Goal: Task Accomplishment & Management: Manage account settings

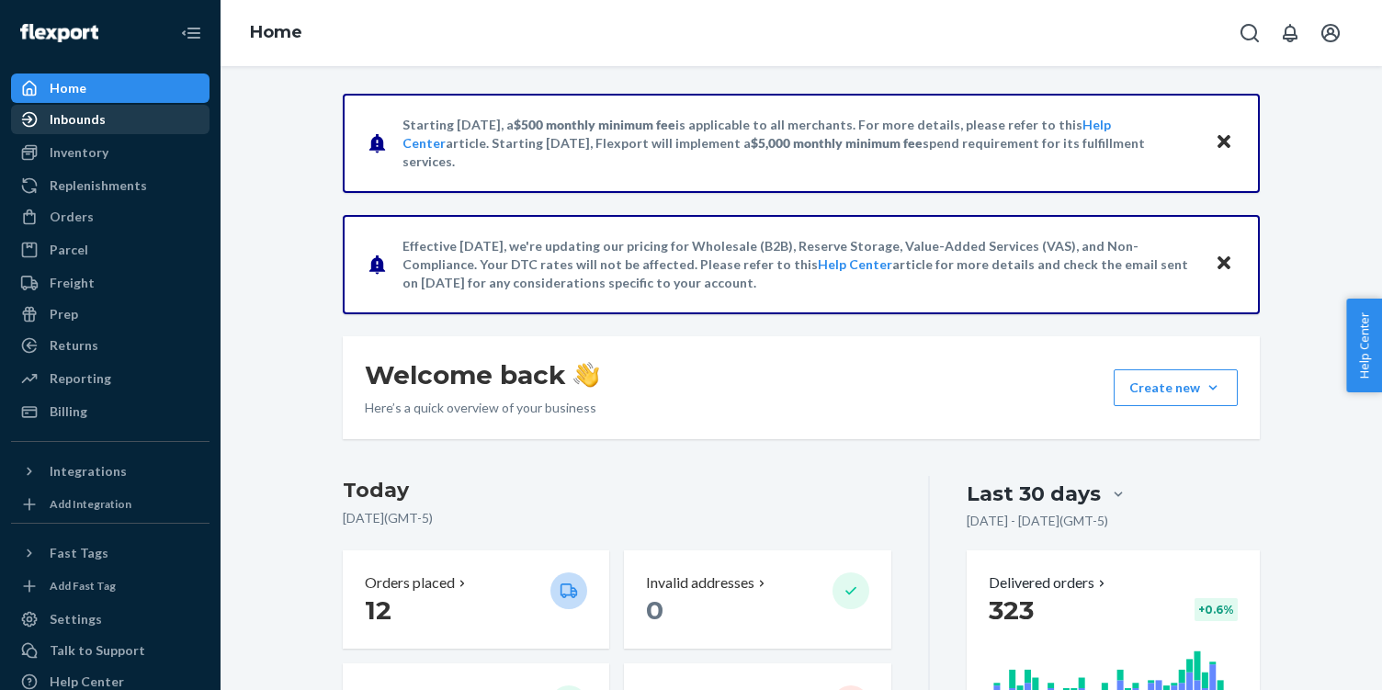
click at [91, 126] on div "Inbounds" at bounding box center [78, 119] width 56 height 18
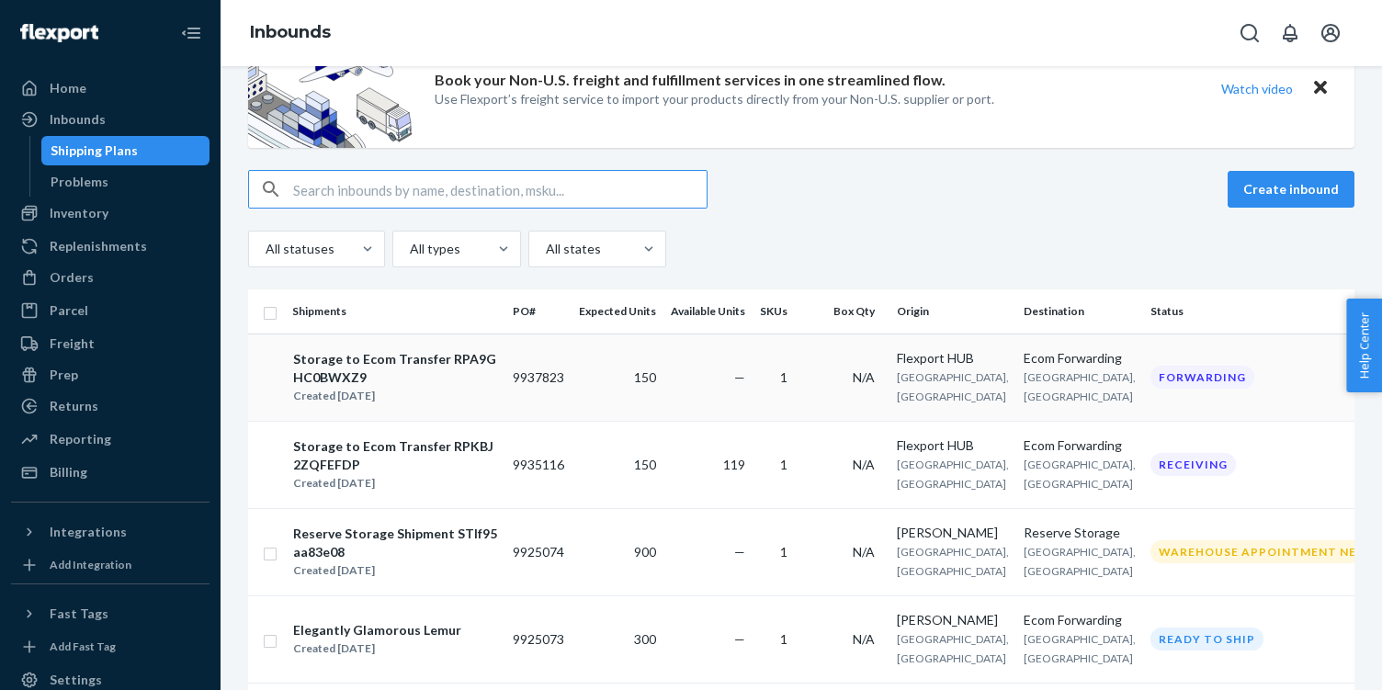
scroll to position [102, 0]
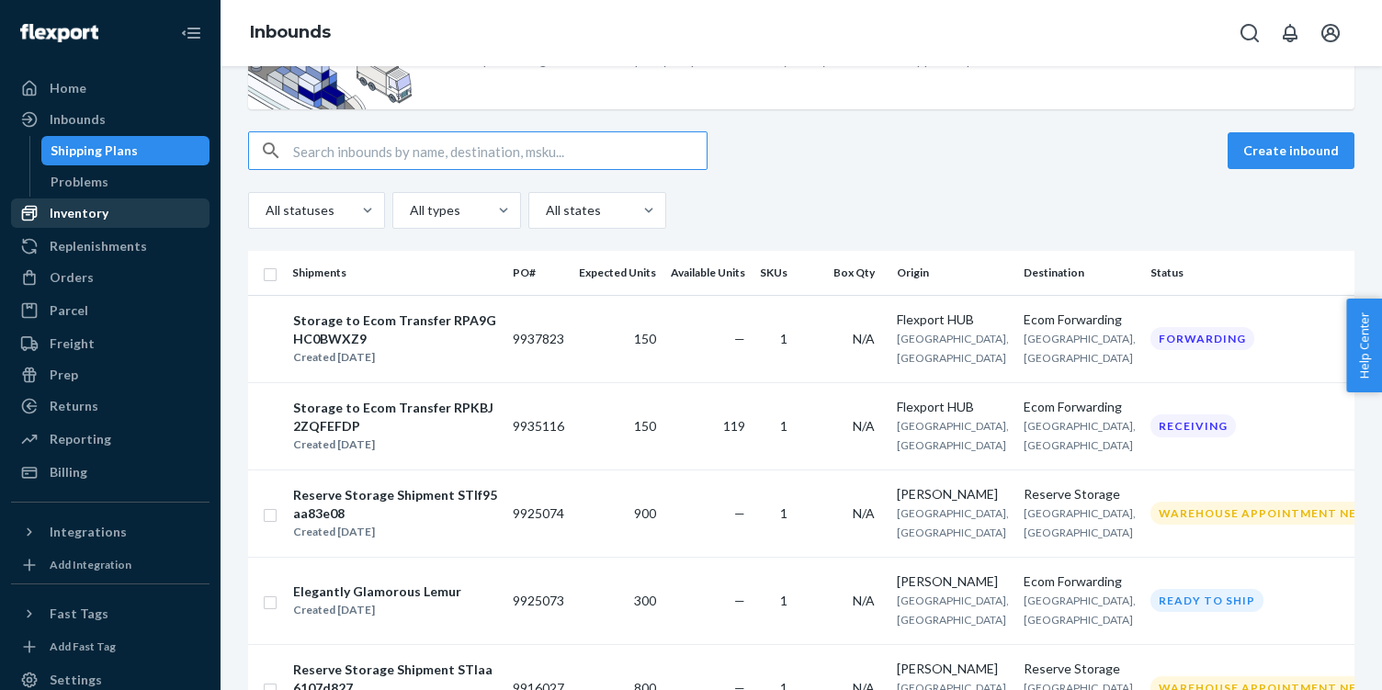
click at [94, 209] on div "Inventory" at bounding box center [79, 213] width 59 height 18
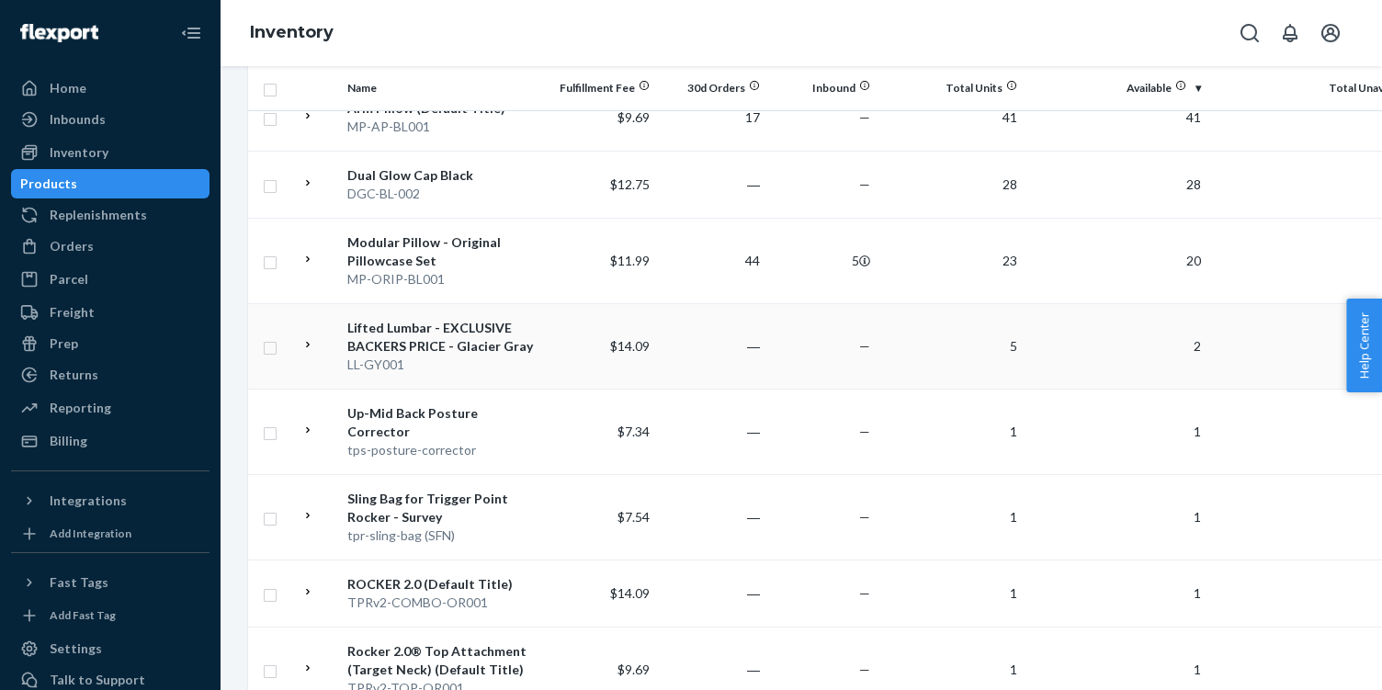
click at [275, 350] on input "checkbox" at bounding box center [270, 345] width 15 height 19
checkbox input "true"
click at [274, 422] on input "checkbox" at bounding box center [270, 431] width 15 height 19
checkbox input "true"
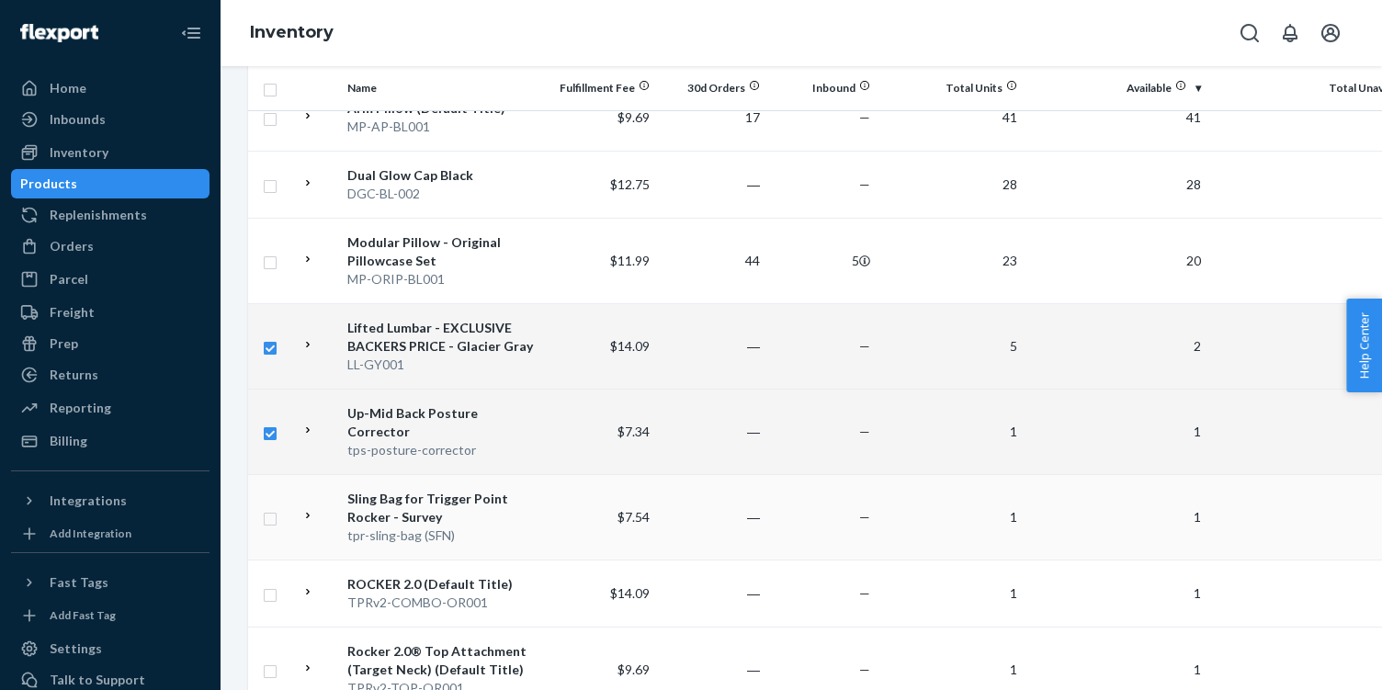
checkbox input "true"
click at [271, 507] on input "checkbox" at bounding box center [270, 516] width 15 height 19
checkbox input "true"
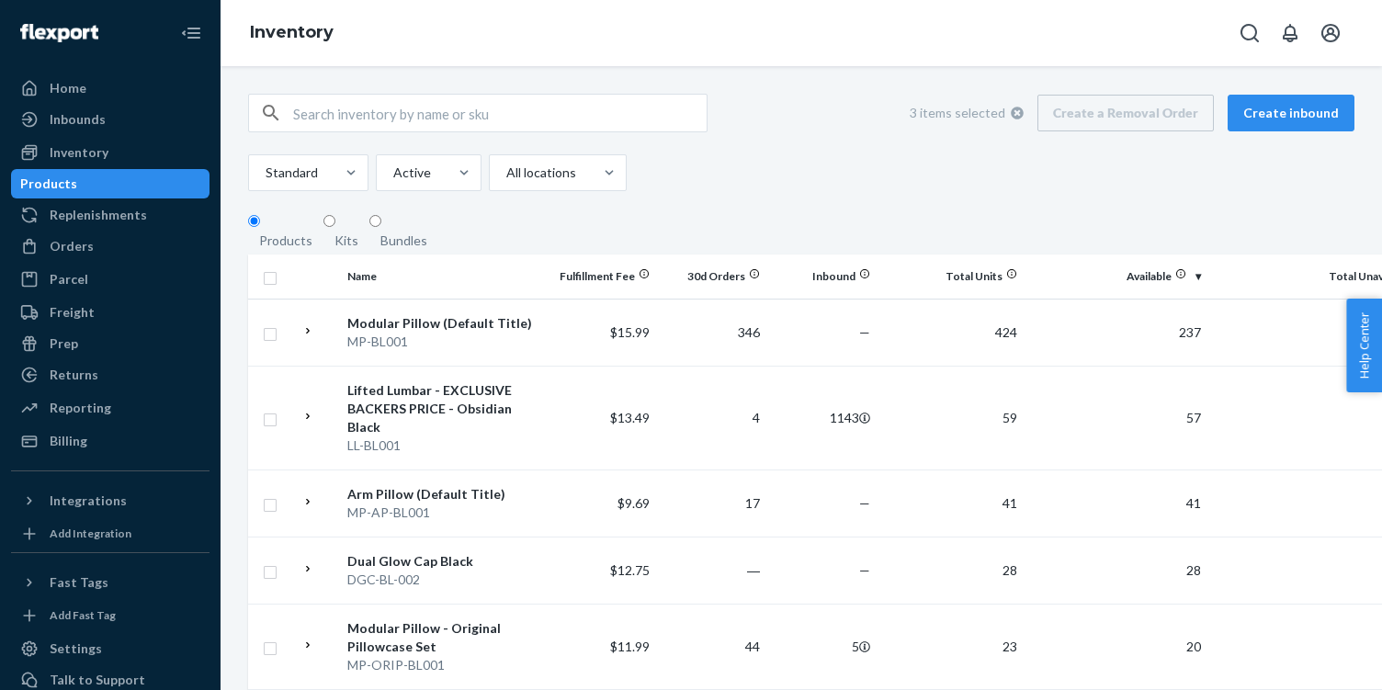
checkbox input "true"
click at [1140, 120] on div "3 items selected Create a Removal Order Create inbound" at bounding box center [1125, 113] width 458 height 37
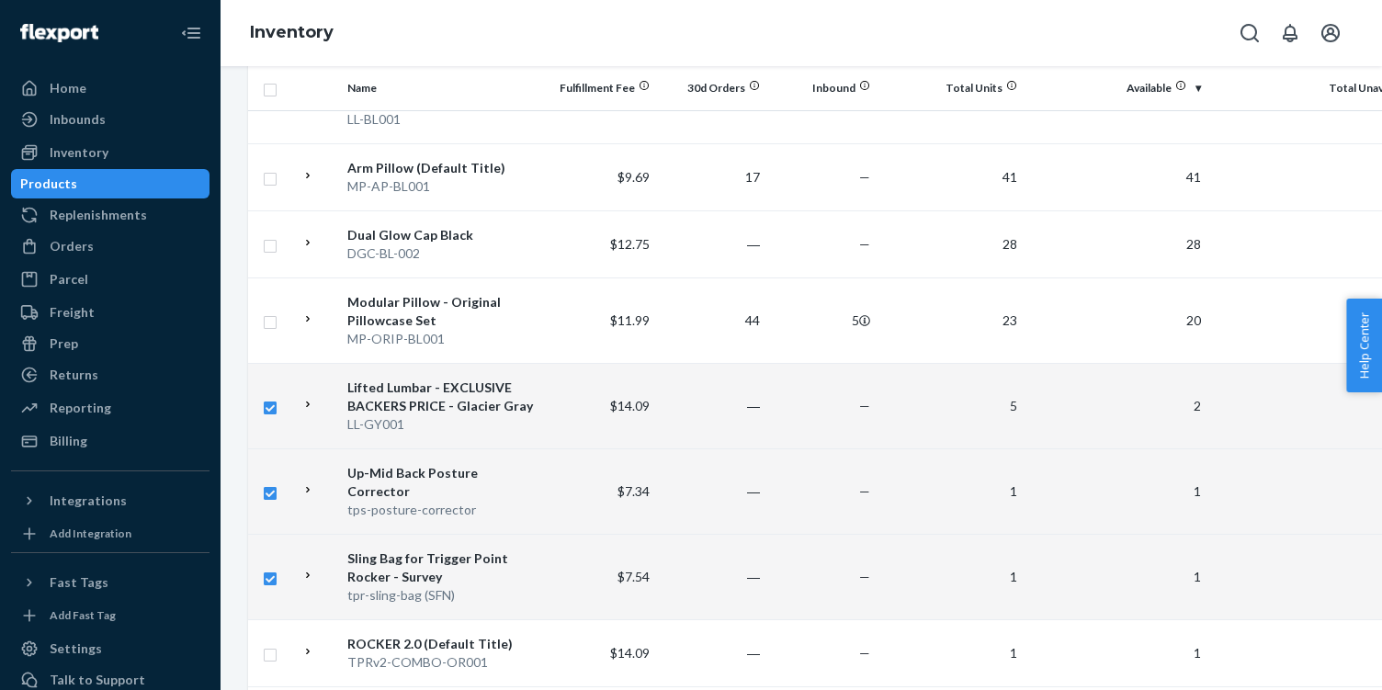
scroll to position [366, 0]
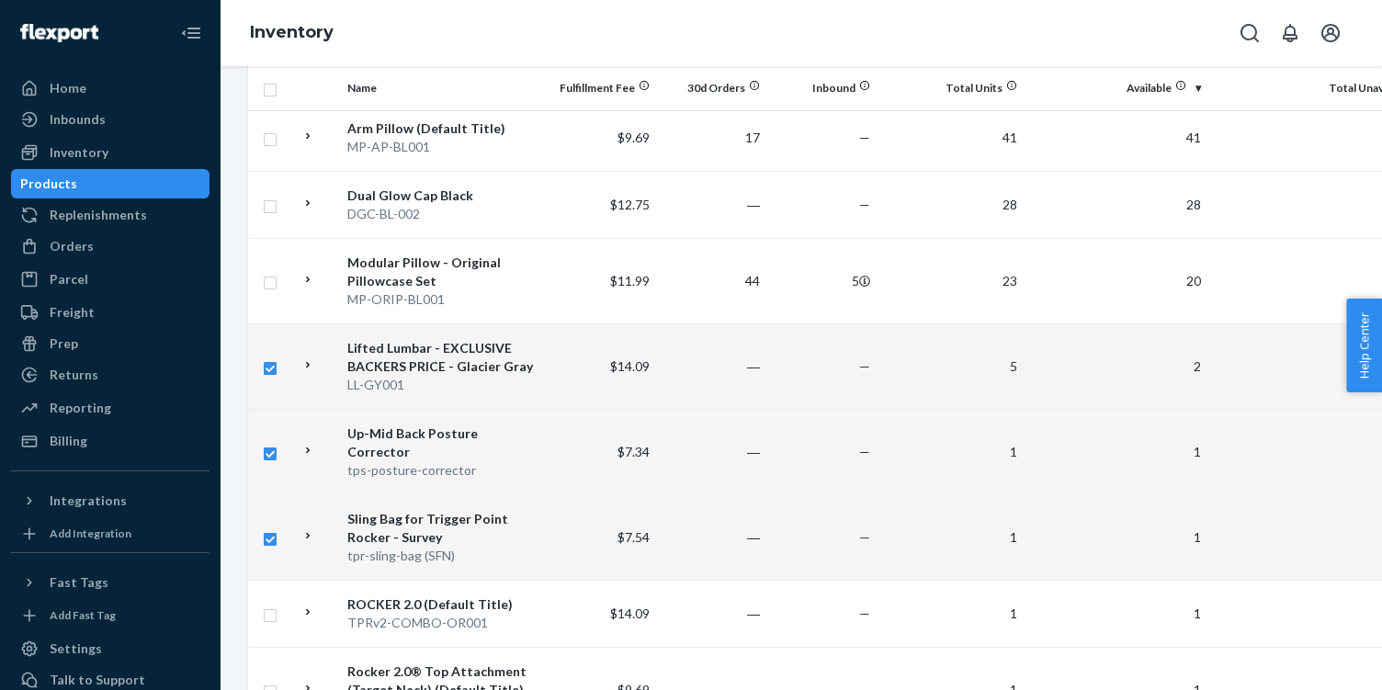
click at [268, 443] on input "checkbox" at bounding box center [270, 451] width 15 height 19
checkbox input "false"
checkbox input "true"
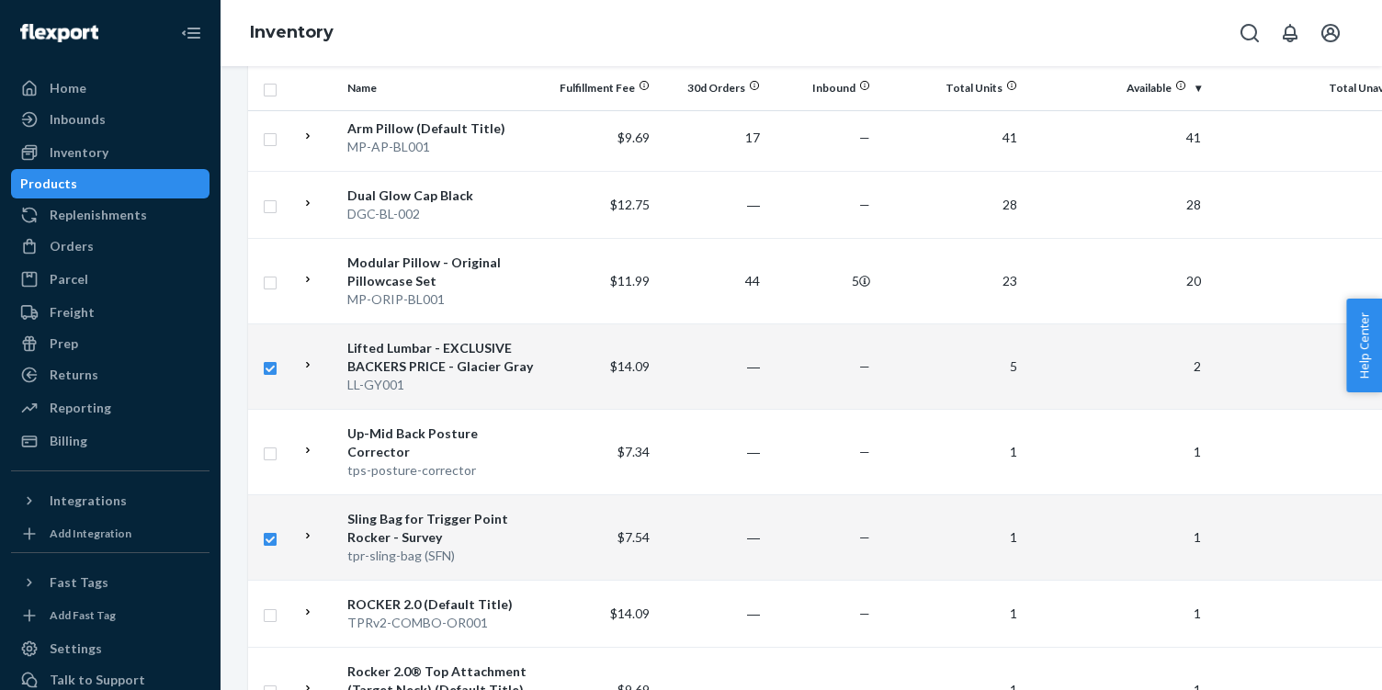
click at [273, 527] on input "checkbox" at bounding box center [270, 536] width 15 height 19
checkbox input "false"
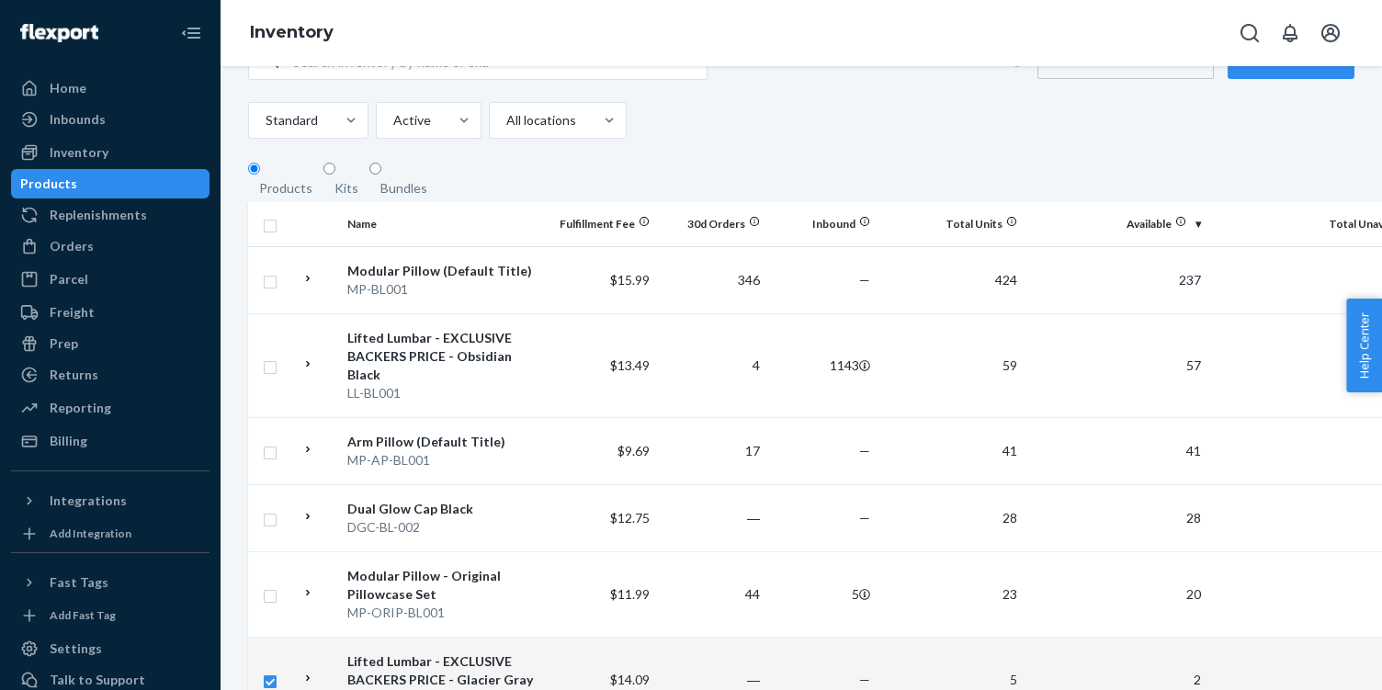
scroll to position [0, 0]
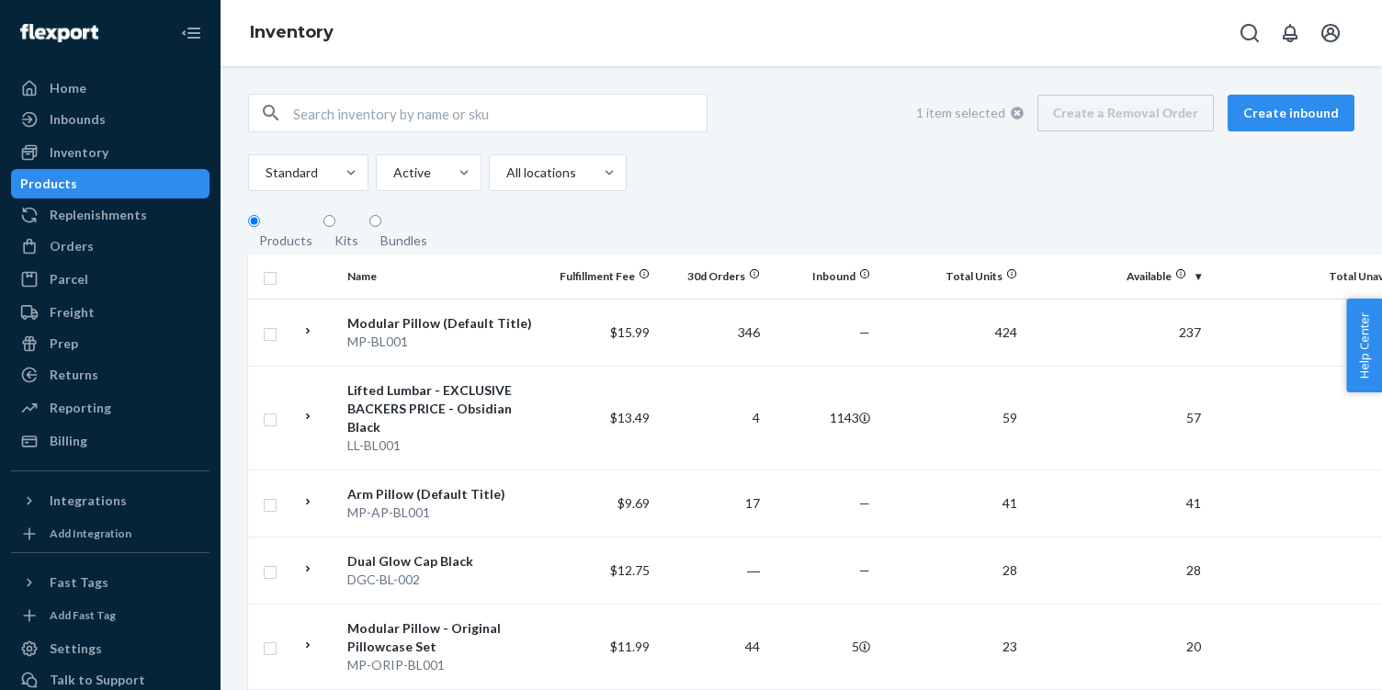
click at [1024, 119] on icon at bounding box center [1017, 113] width 13 height 13
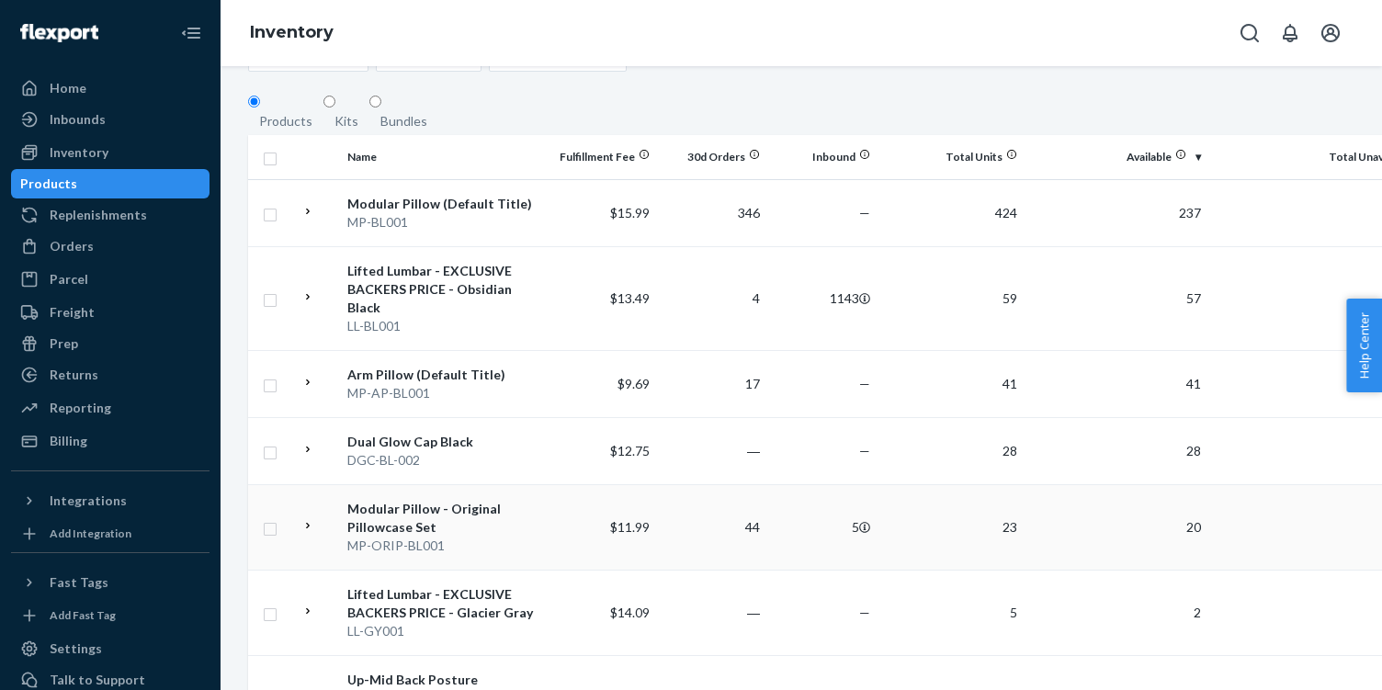
scroll to position [163, 0]
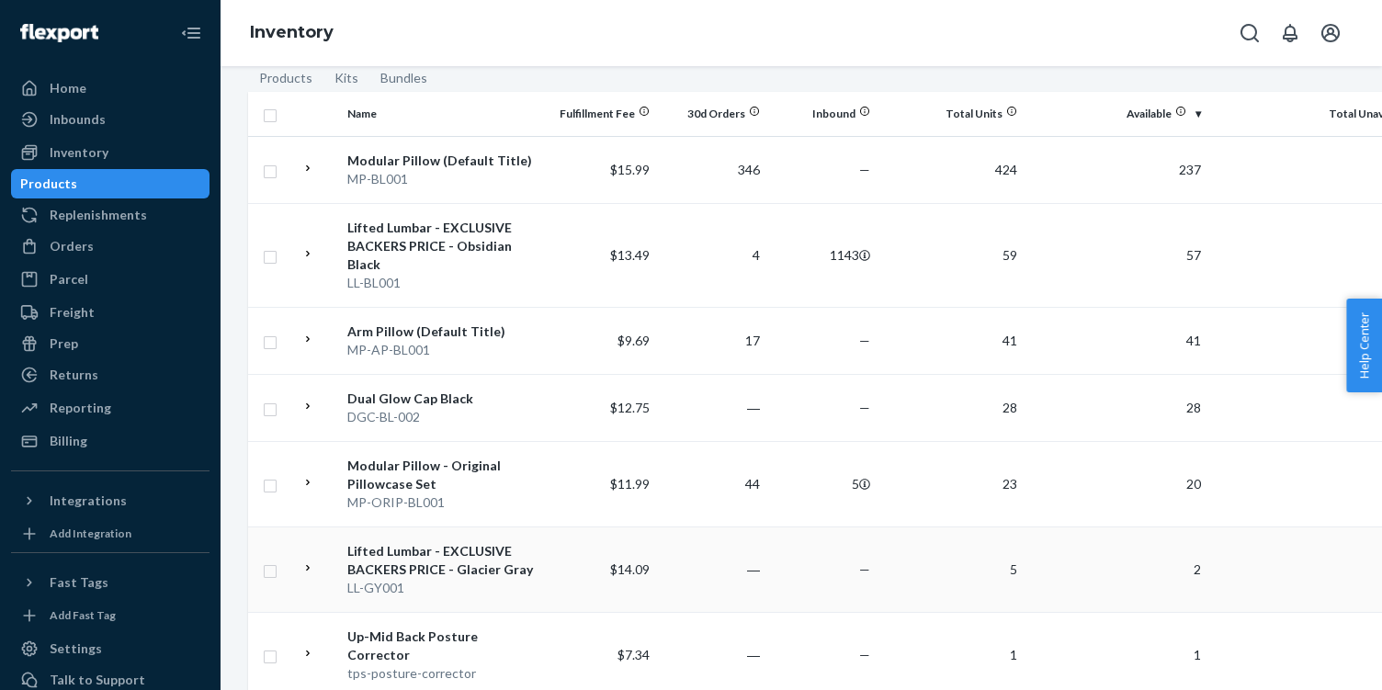
click at [272, 571] on input "checkbox" at bounding box center [270, 569] width 15 height 19
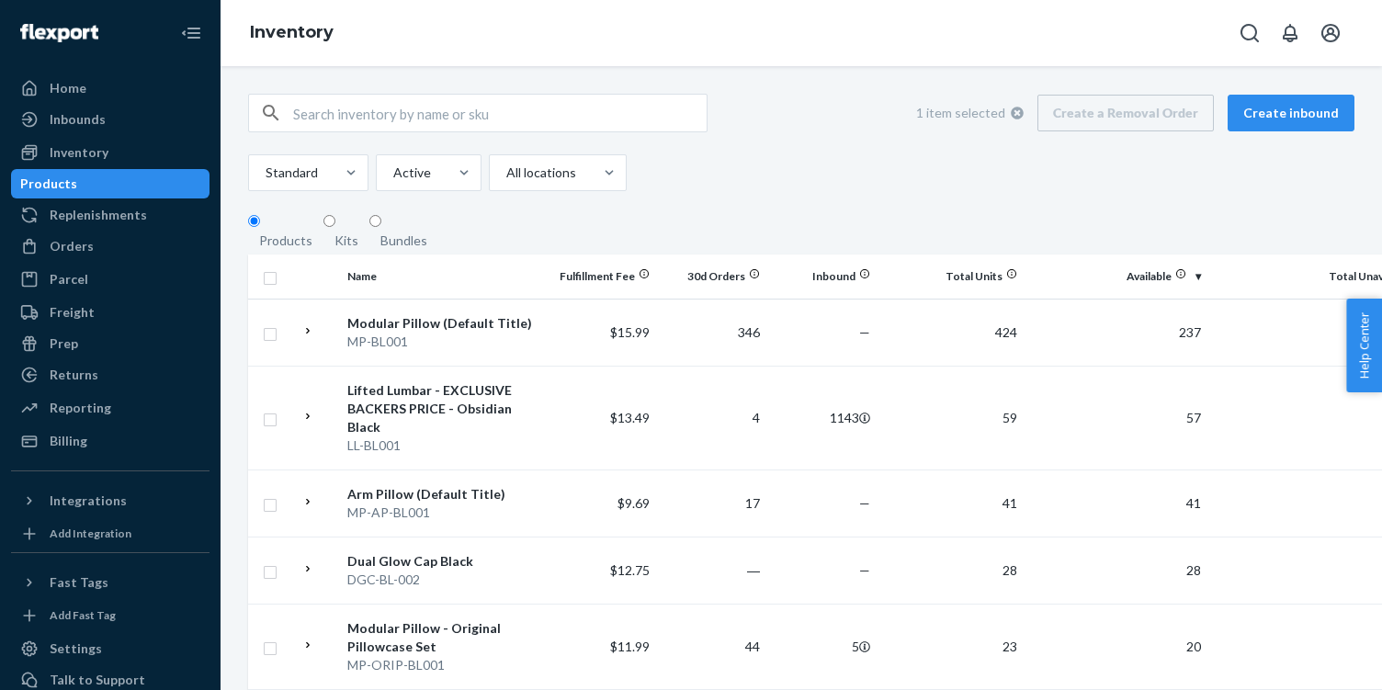
click at [1095, 129] on div "1 item selected Create a Removal Order Create inbound" at bounding box center [1128, 113] width 452 height 37
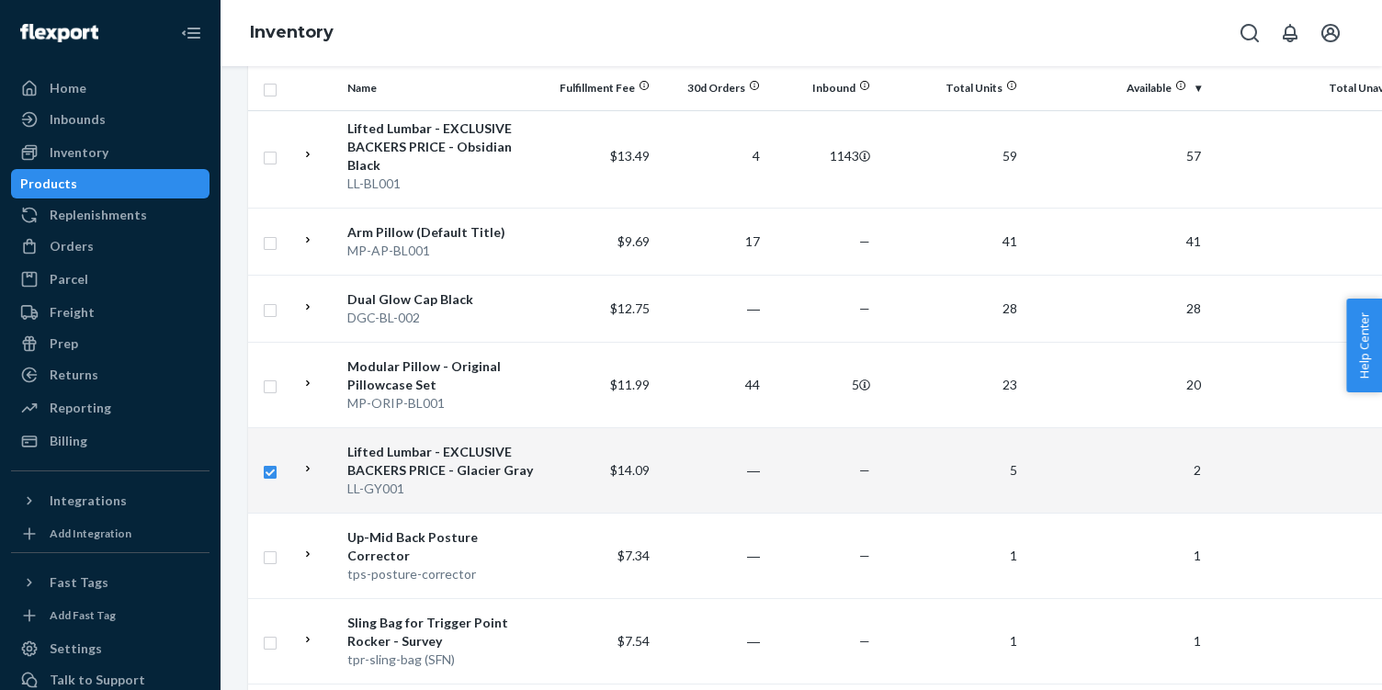
scroll to position [278, 0]
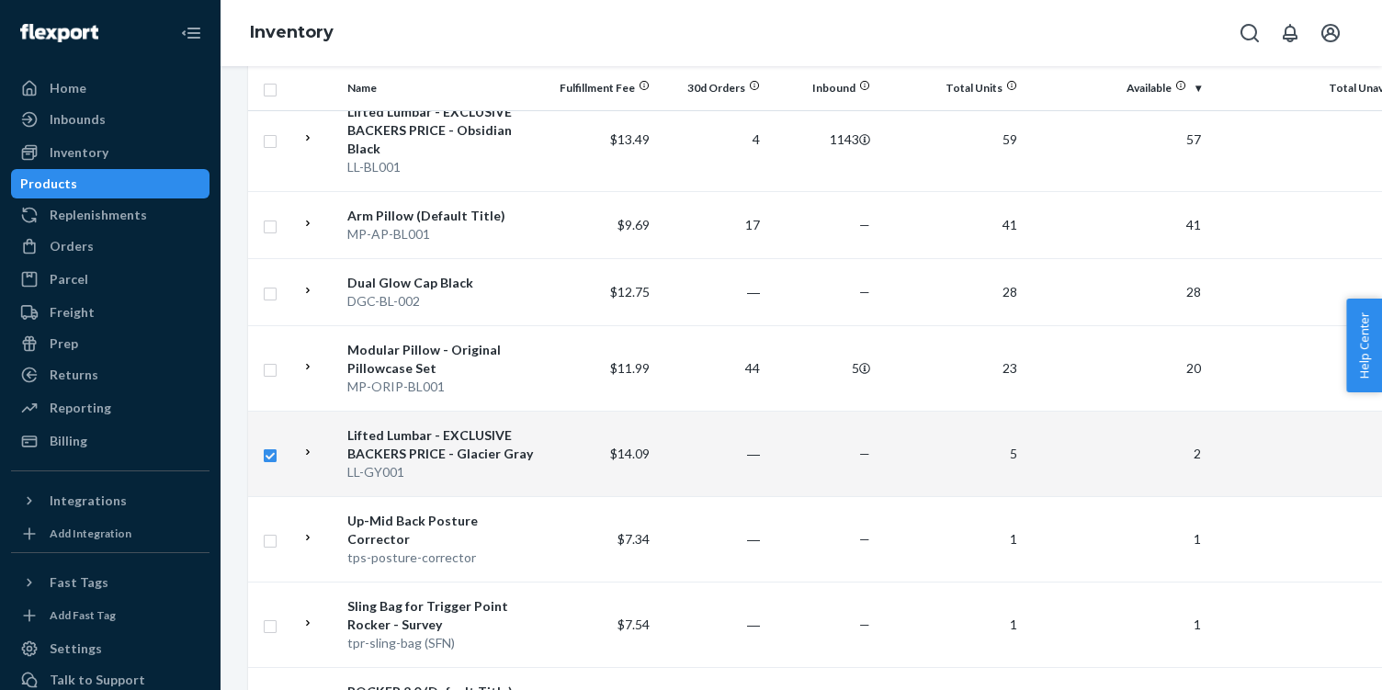
click at [657, 478] on td "―" at bounding box center [712, 453] width 110 height 85
checkbox input "false"
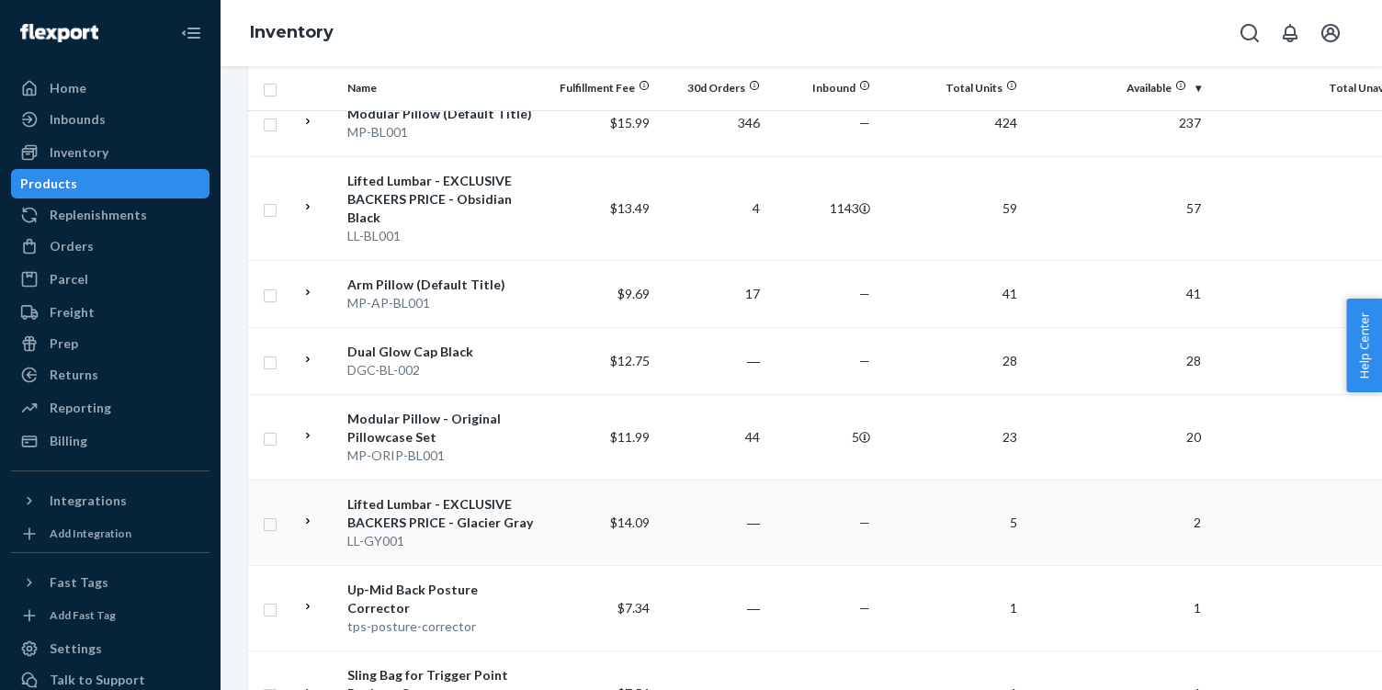
scroll to position [0, 0]
click at [438, 523] on div "Lifted Lumbar - EXCLUSIVE BACKERS PRICE - Glacier Gray" at bounding box center [443, 513] width 192 height 37
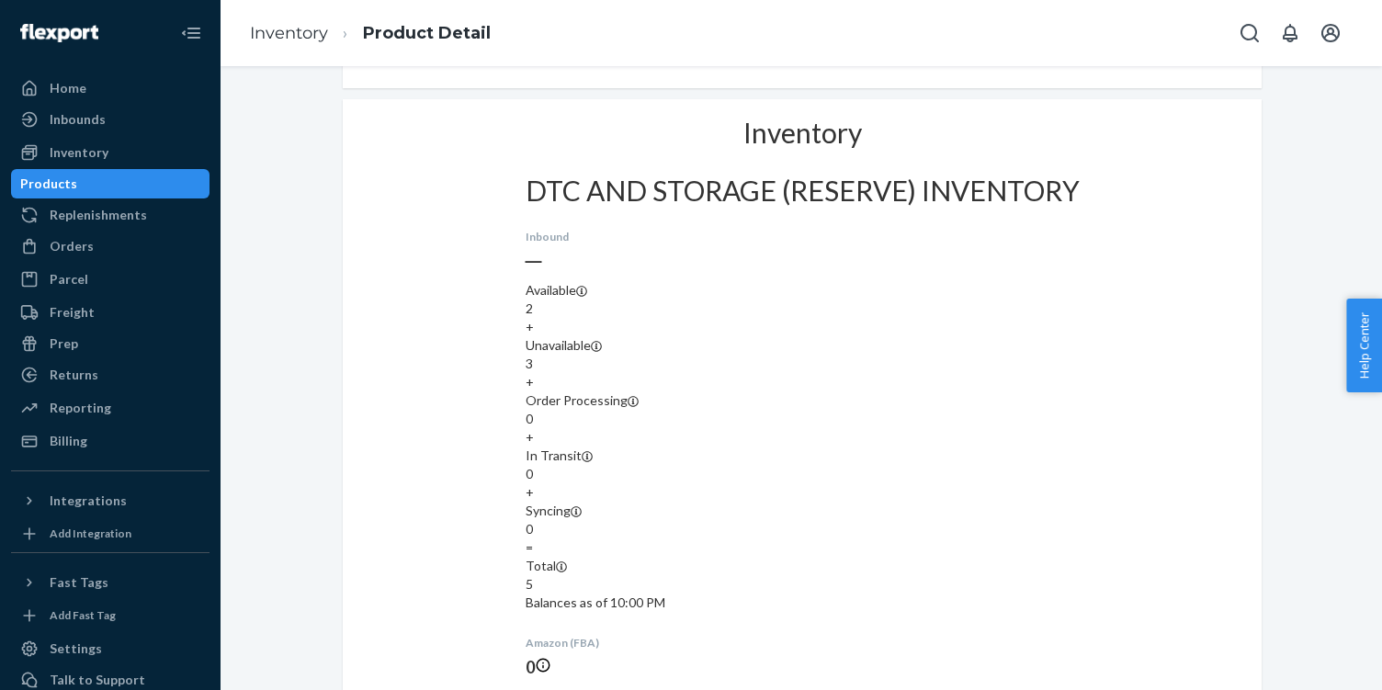
scroll to position [1189, 0]
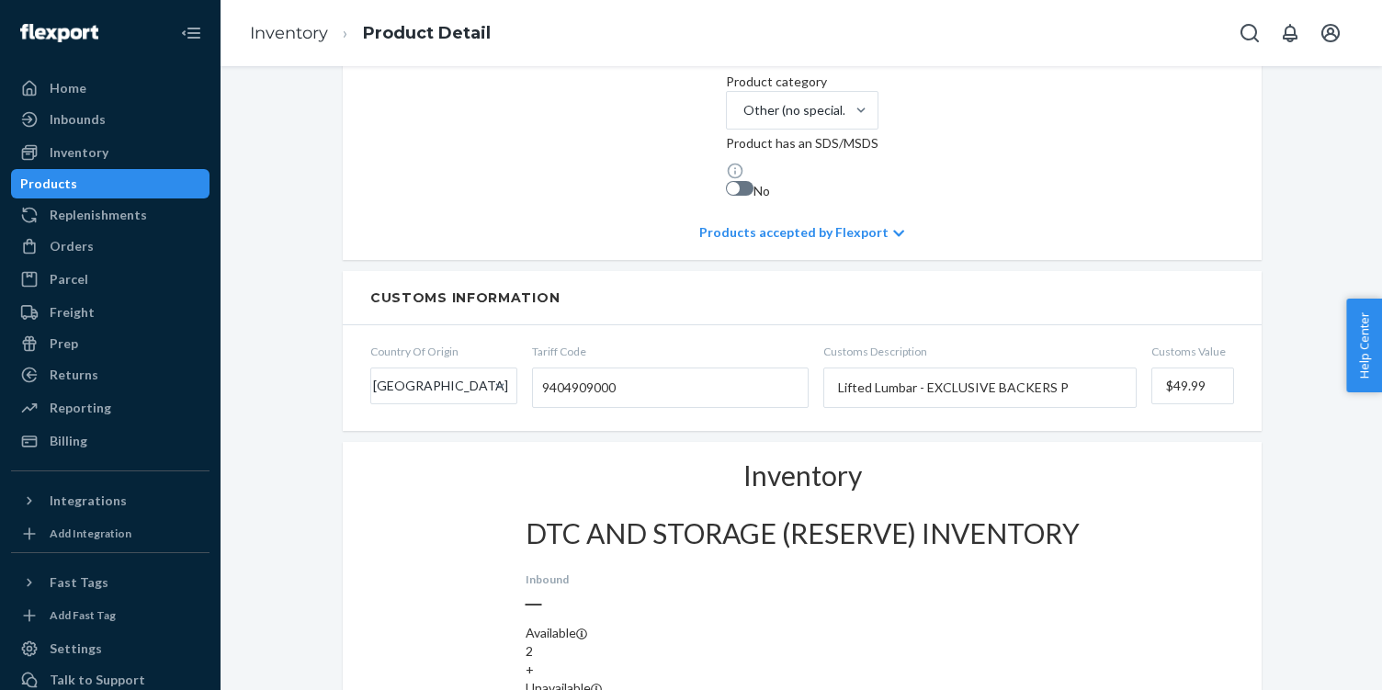
scroll to position [0, 0]
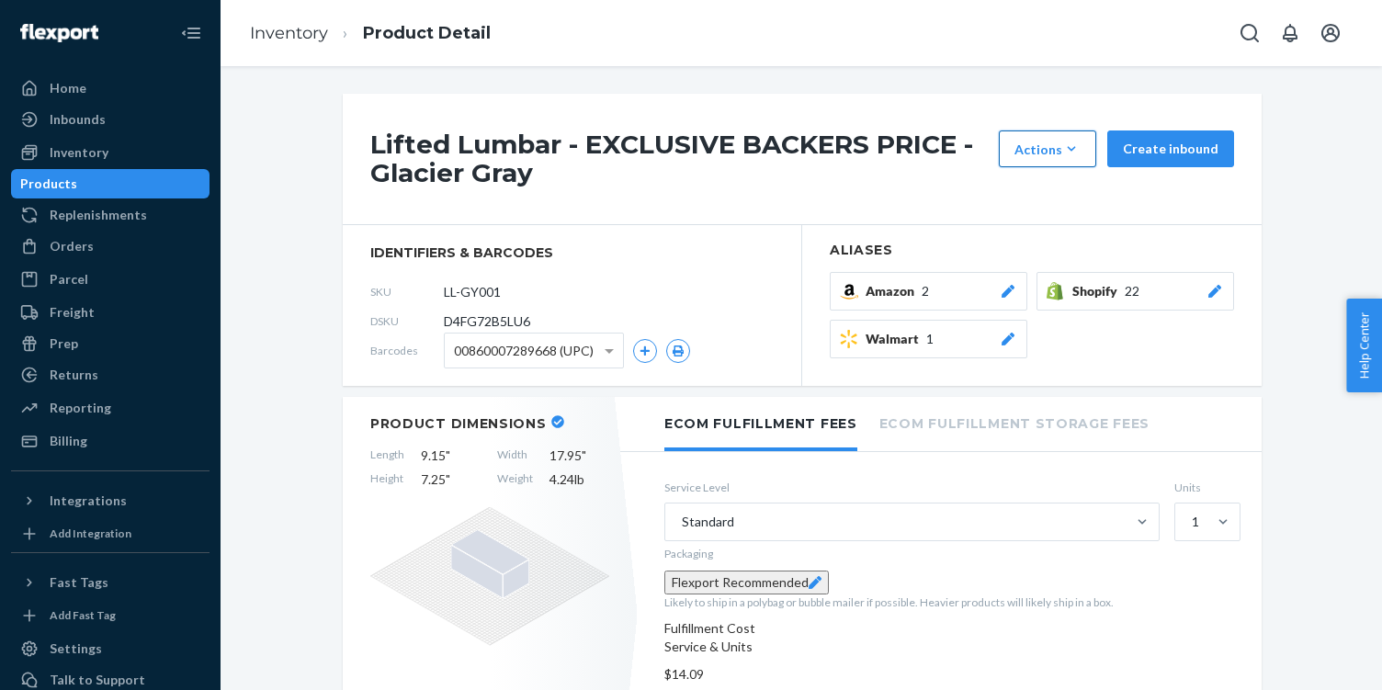
click at [1061, 158] on button "Actions Add components Hide Request removal" at bounding box center [1047, 148] width 97 height 37
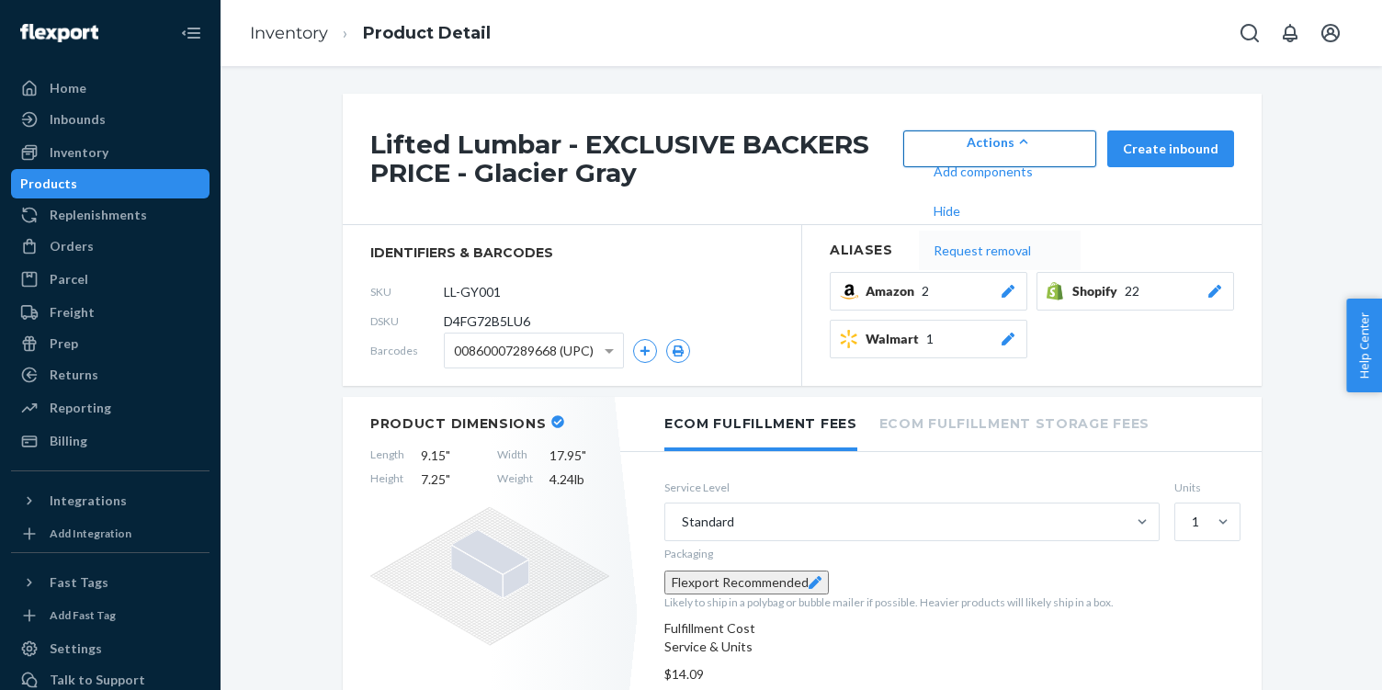
click at [1033, 257] on span "Request removal" at bounding box center [982, 250] width 99 height 13
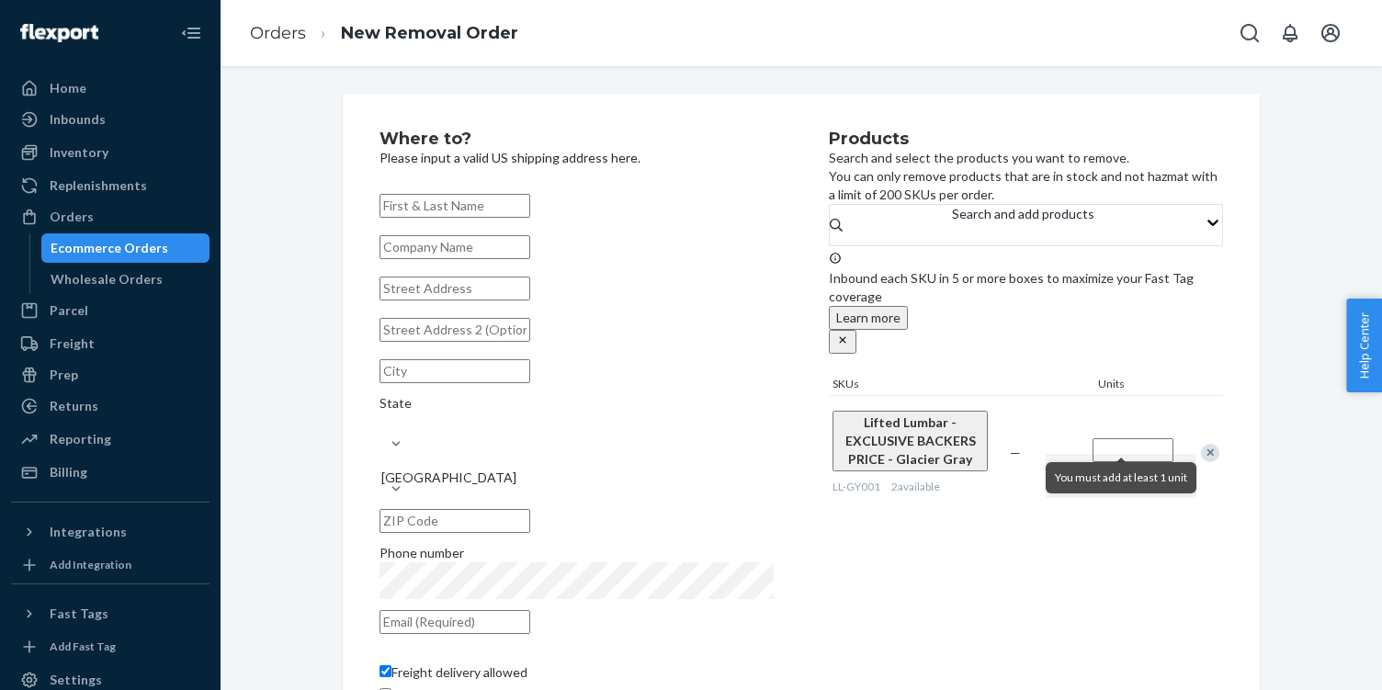
click at [1127, 438] on input "Quantity" at bounding box center [1132, 450] width 81 height 24
type input "2"
click at [1125, 567] on div "Products Search and select the products you want to remove. You can only remove…" at bounding box center [1026, 431] width 394 height 602
click at [516, 215] on input "text" at bounding box center [454, 206] width 151 height 24
type input "[PERSON_NAME]"
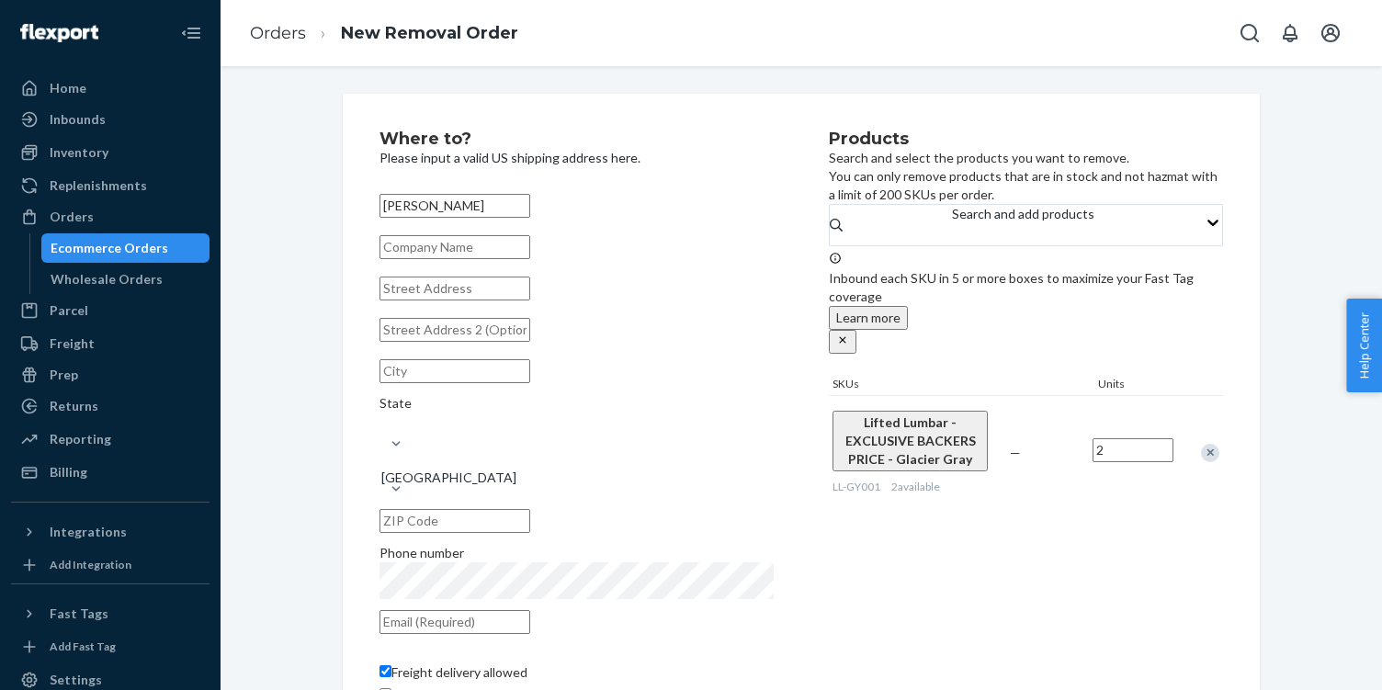
type input "3"
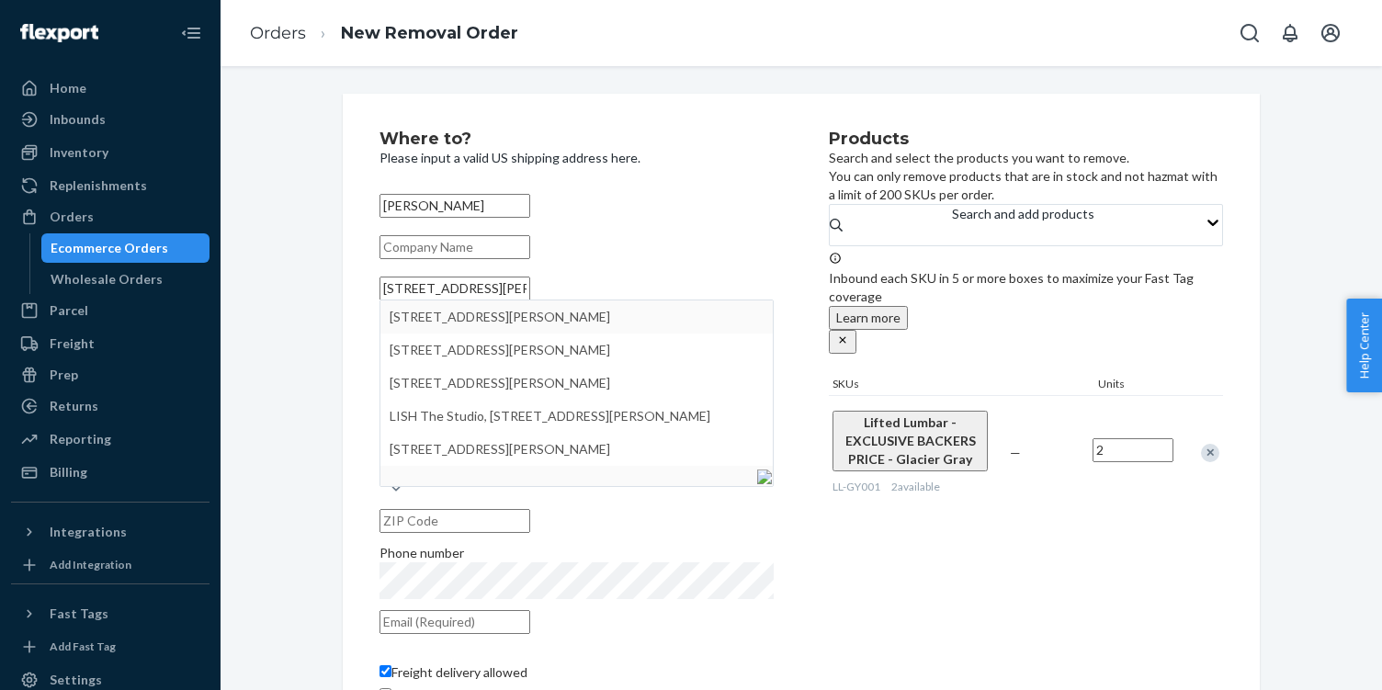
type input "[STREET_ADDRESS][PERSON_NAME]"
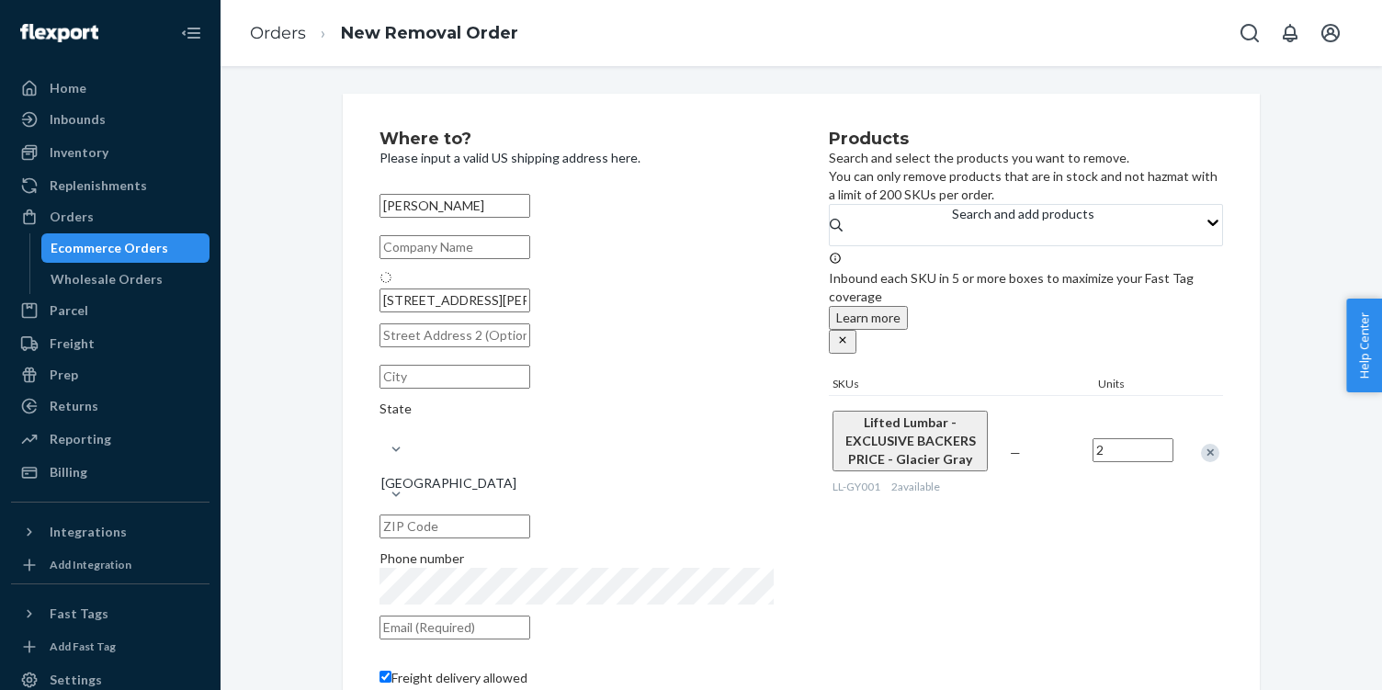
type input "[GEOGRAPHIC_DATA]"
type input "60608"
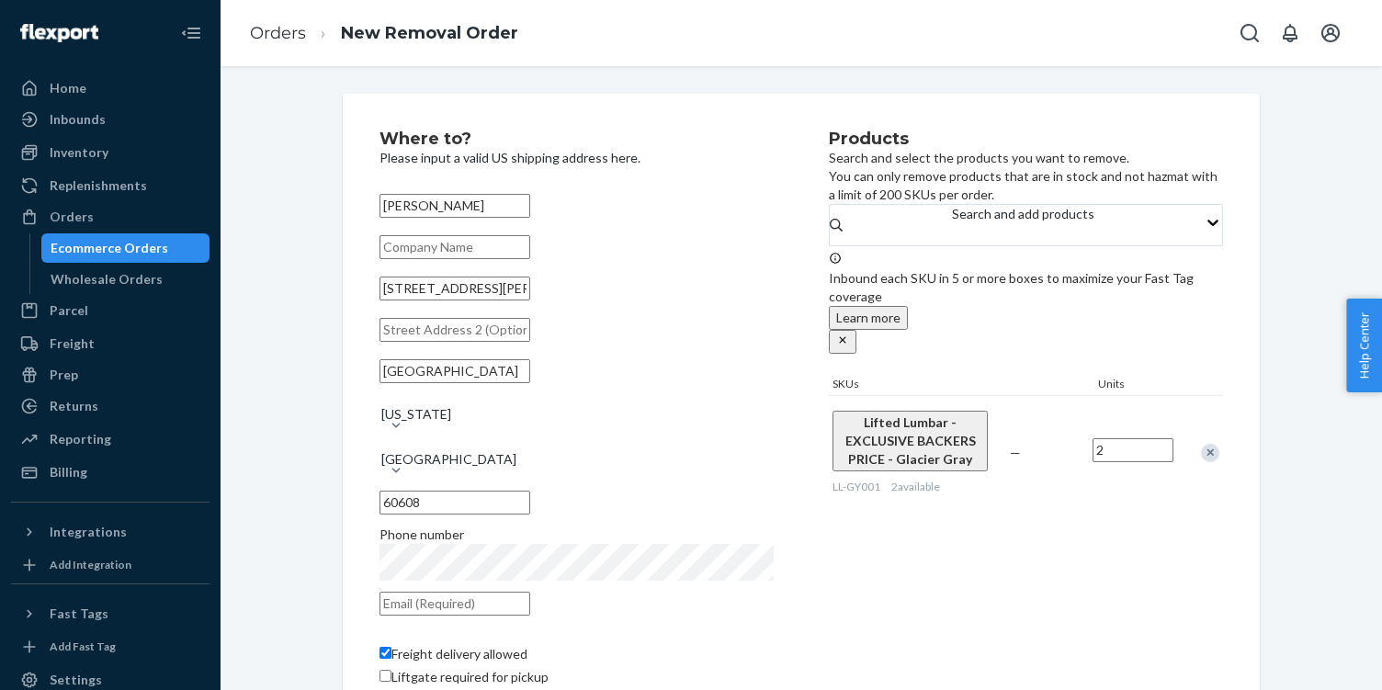
click at [507, 342] on input "text" at bounding box center [454, 330] width 151 height 24
type input "Unit 664"
click at [330, 442] on div "Where to? Please input a valid US shipping address here. [PERSON_NAME] [STREET_…" at bounding box center [801, 422] width 944 height 657
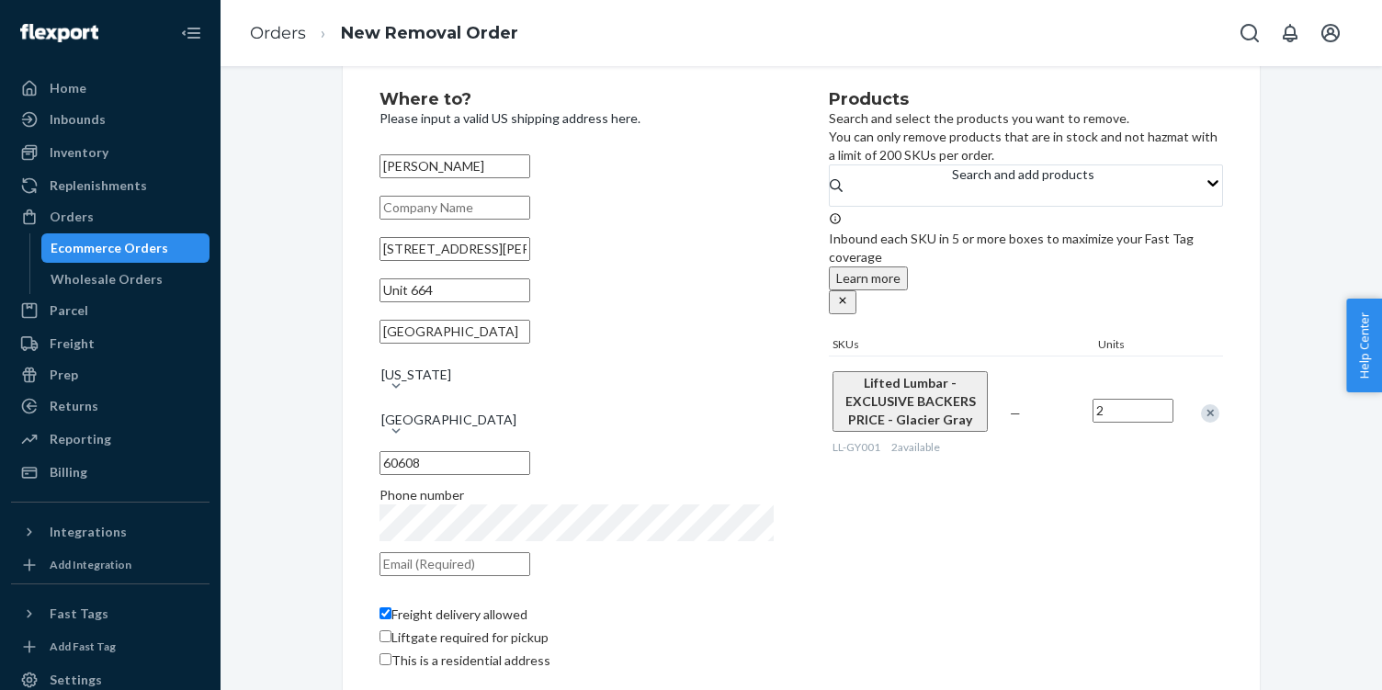
scroll to position [56, 0]
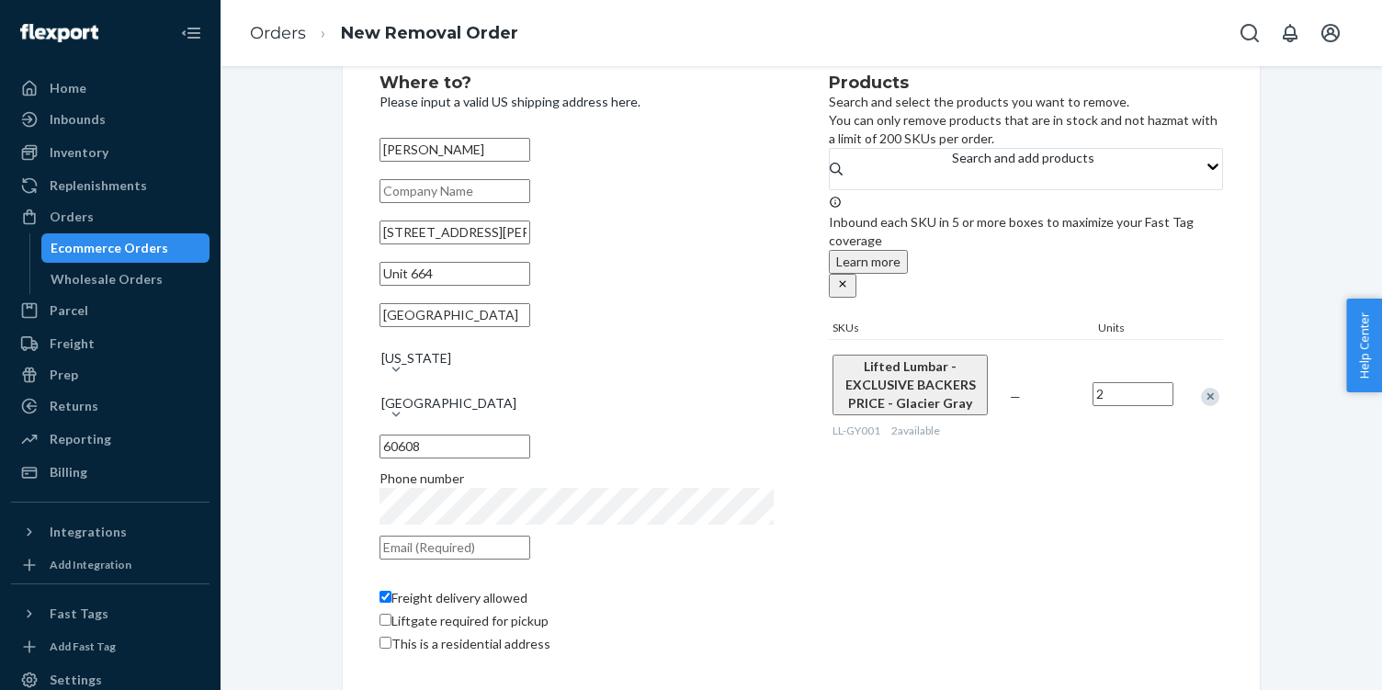
click at [530, 536] on input "text" at bounding box center [454, 548] width 151 height 24
type input "[DOMAIN_NAME][EMAIL_ADDRESS][DOMAIN_NAME]"
click at [274, 519] on div "Where to? Please input a valid US shipping address here. [PERSON_NAME] [STREET_…" at bounding box center [801, 571] width 1134 height 1066
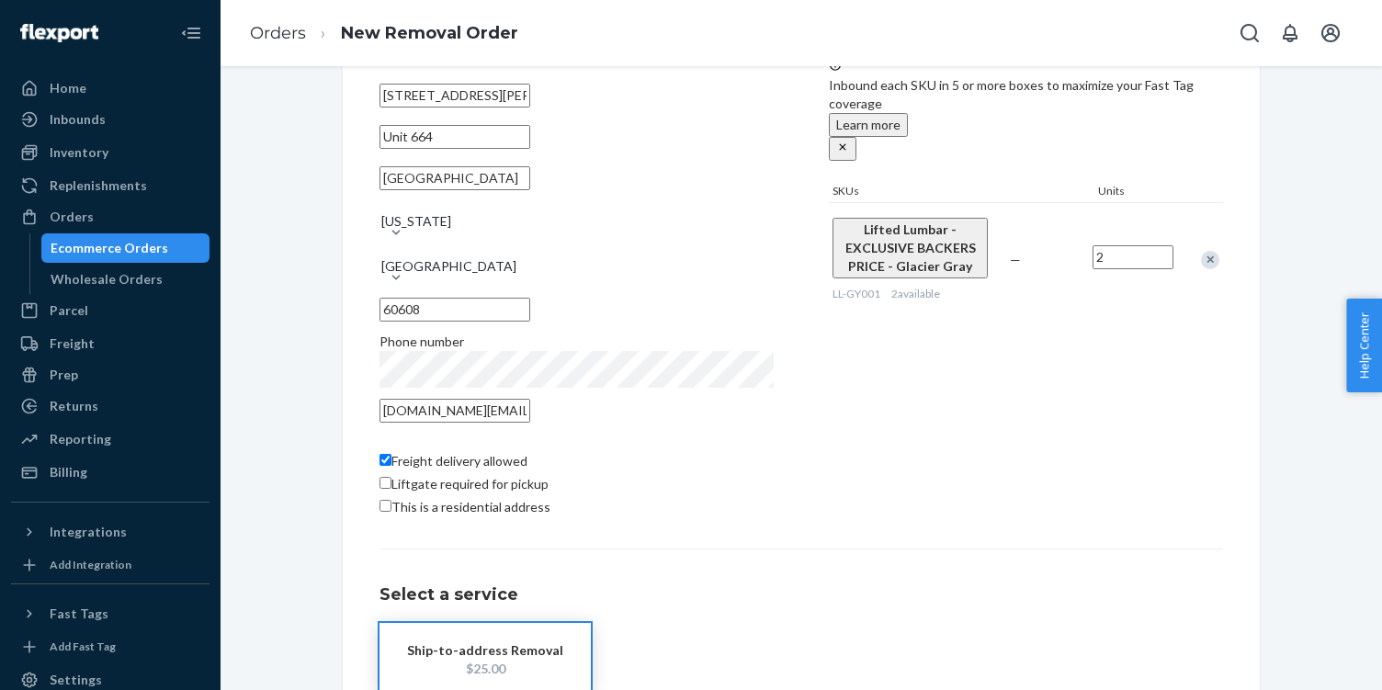
scroll to position [252, 0]
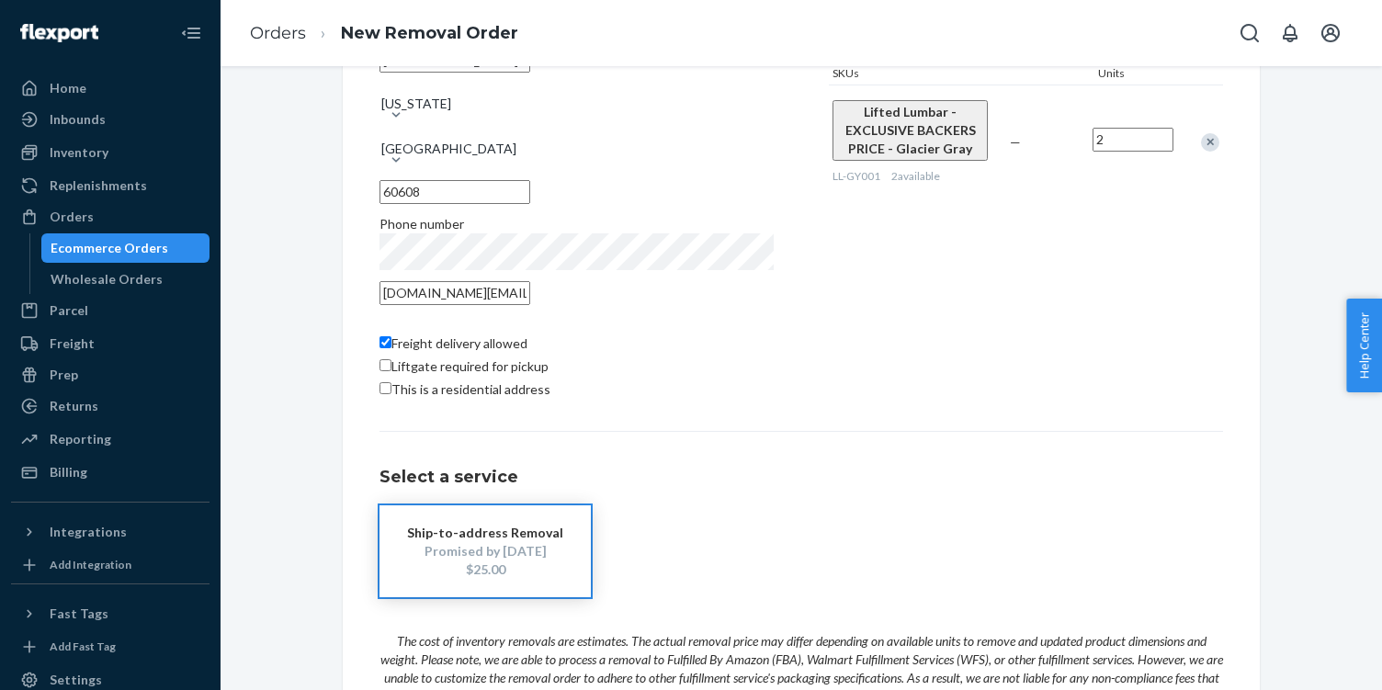
click at [409, 542] on div "Ship-to-address Removal" at bounding box center [485, 533] width 156 height 18
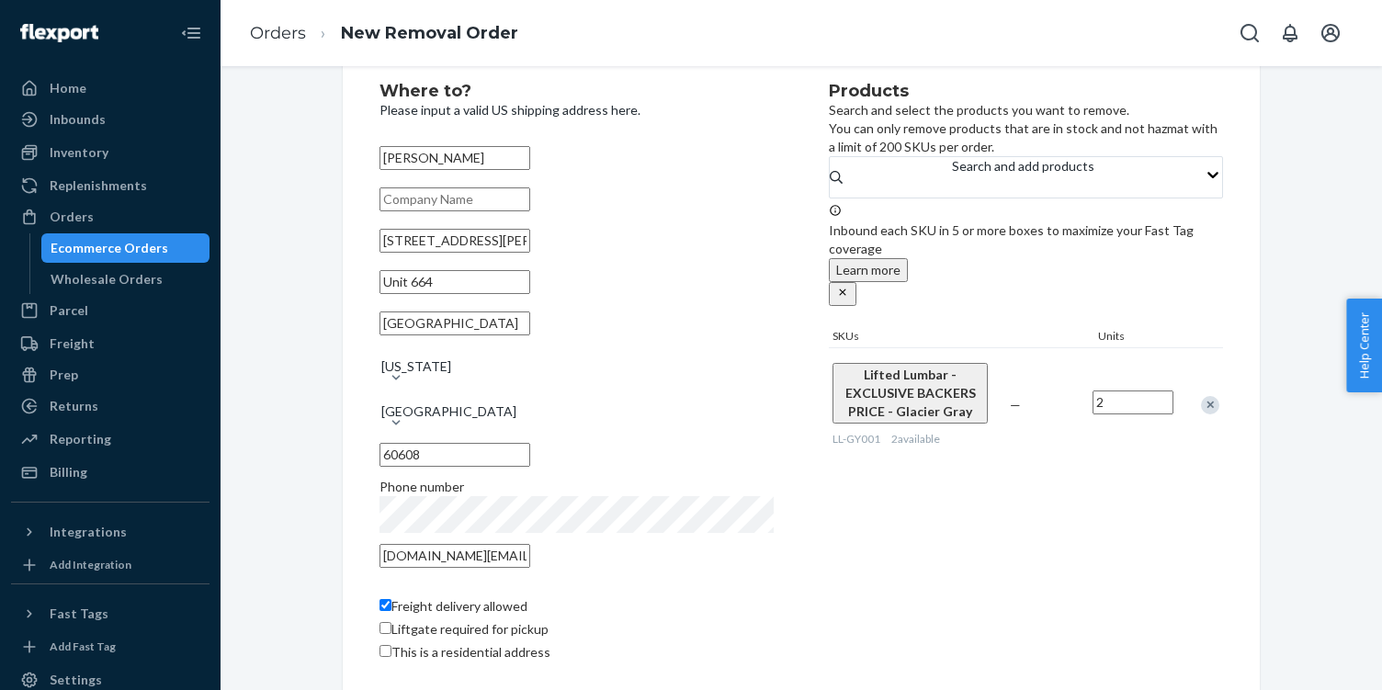
scroll to position [0, 0]
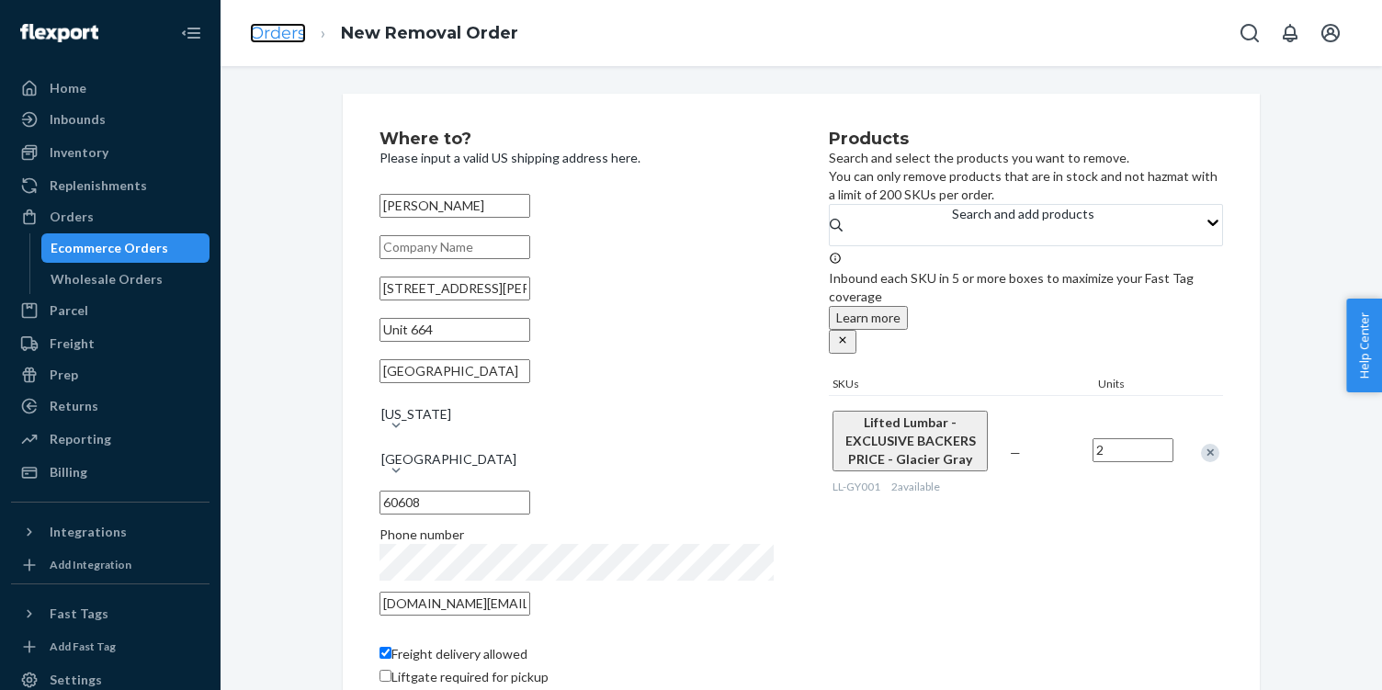
click at [300, 42] on link "Orders" at bounding box center [278, 33] width 56 height 20
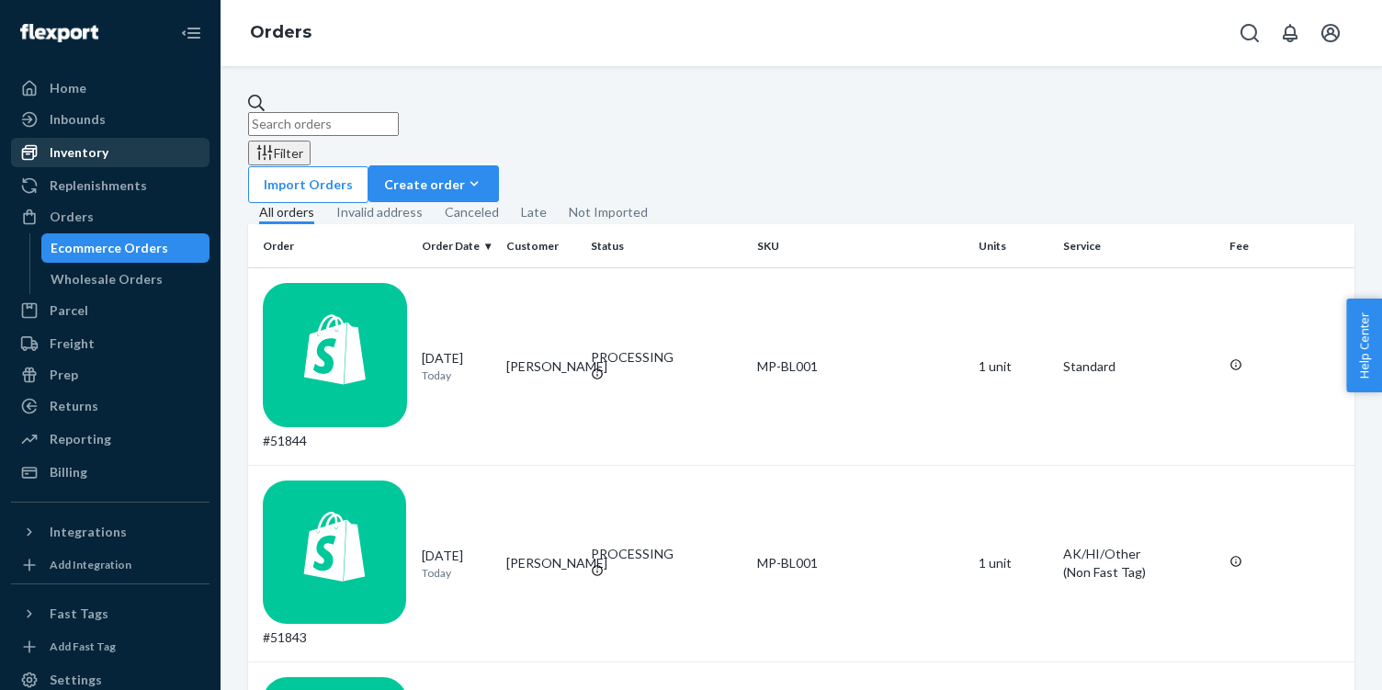
click at [92, 141] on div "Inventory" at bounding box center [110, 153] width 195 height 26
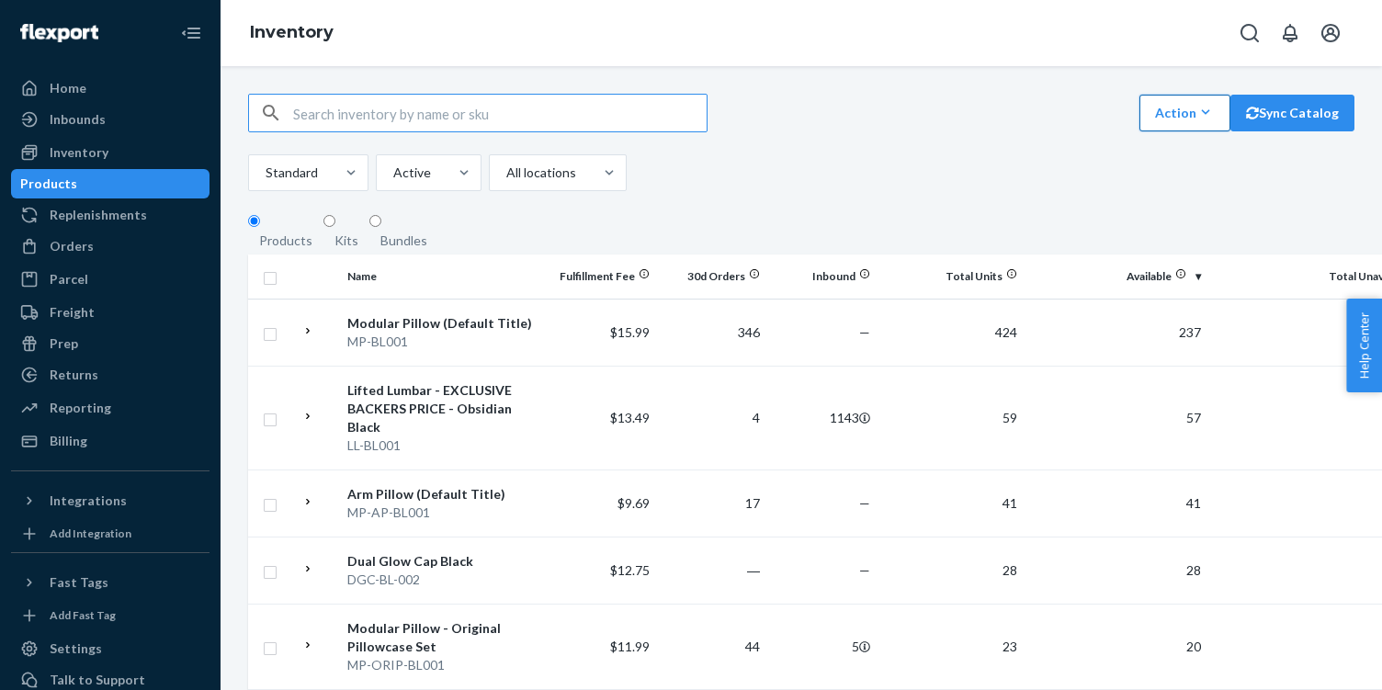
click at [1175, 102] on button "Action Create product Create kit or bundle Bulk create products Bulk update pro…" at bounding box center [1184, 113] width 91 height 37
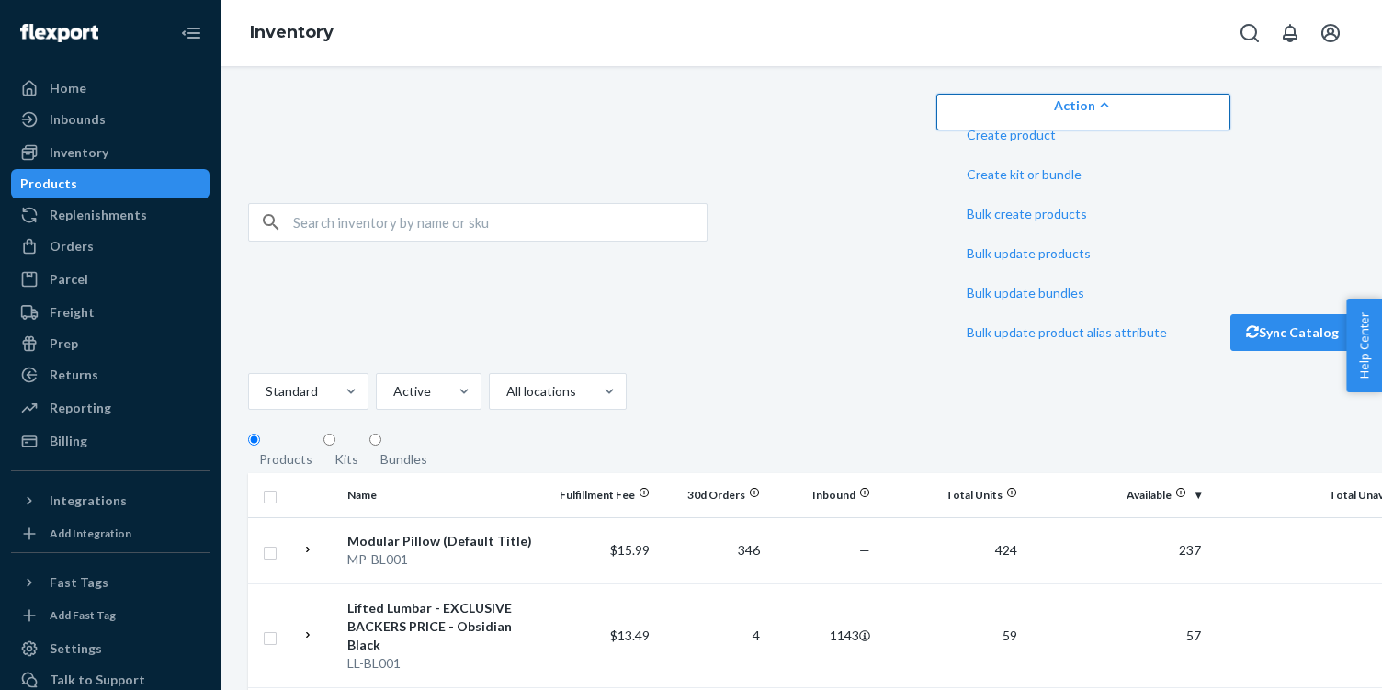
click at [1175, 110] on button "Action Create product Create kit or bundle Bulk create products Bulk update pro…" at bounding box center [1083, 112] width 294 height 37
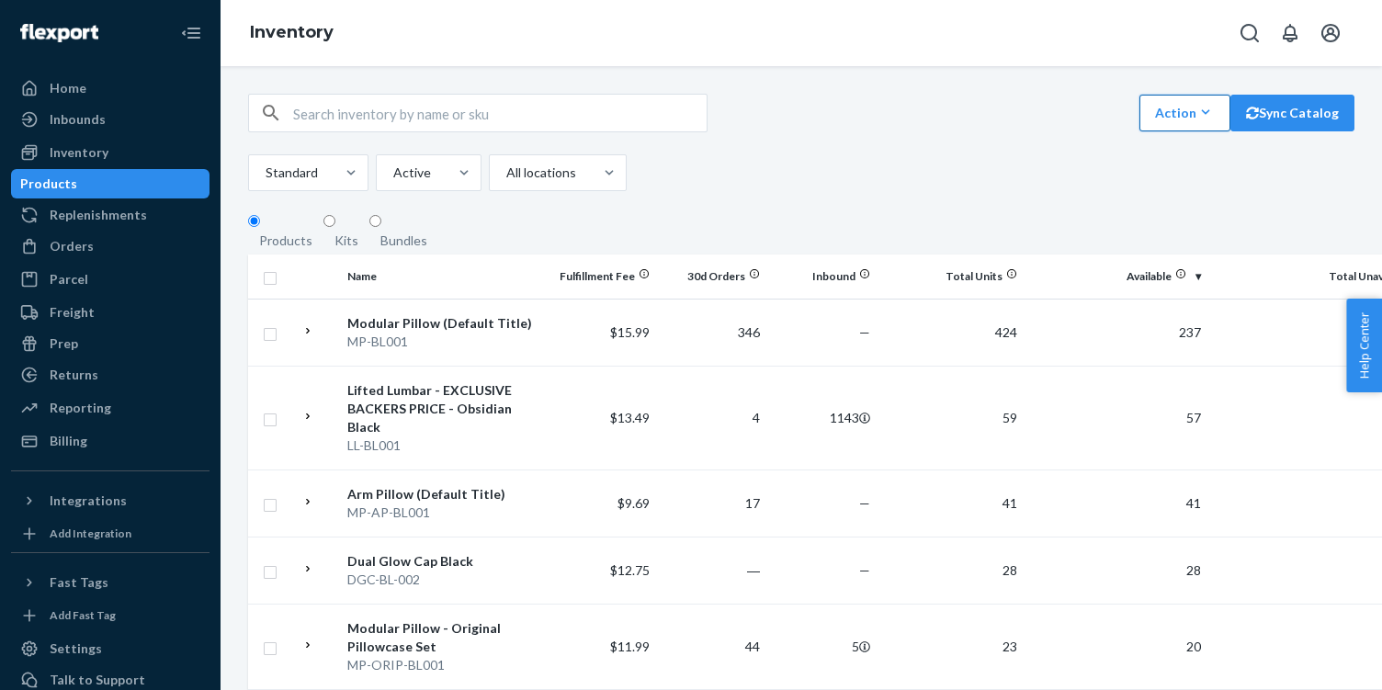
click at [1175, 116] on div "Action" at bounding box center [1185, 112] width 60 height 19
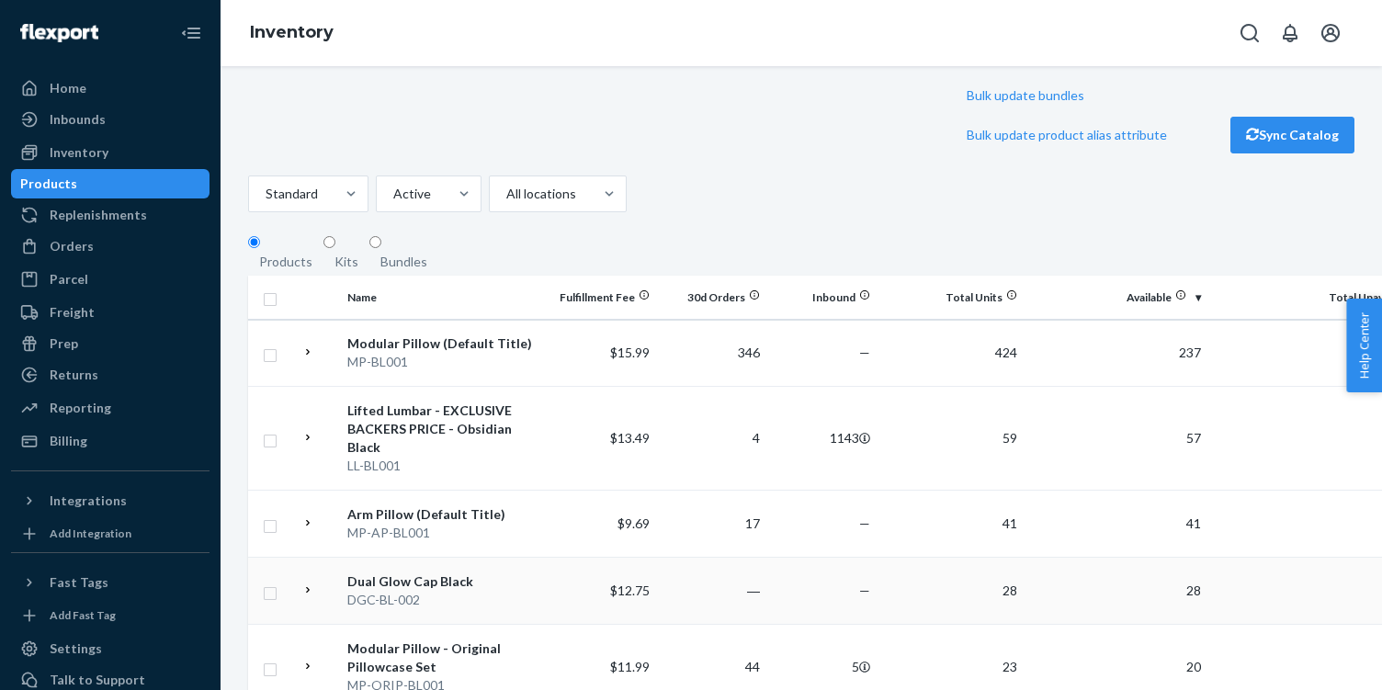
scroll to position [202, 0]
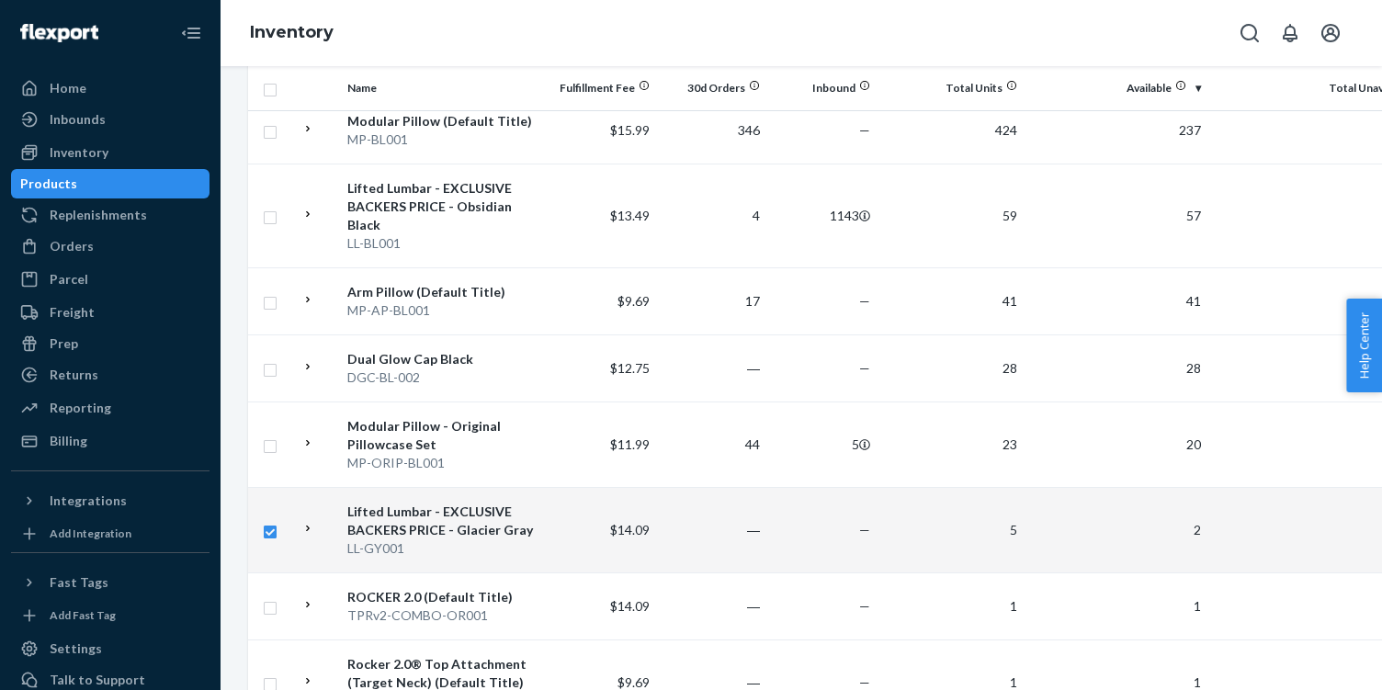
click at [306, 525] on icon at bounding box center [307, 528] width 13 height 13
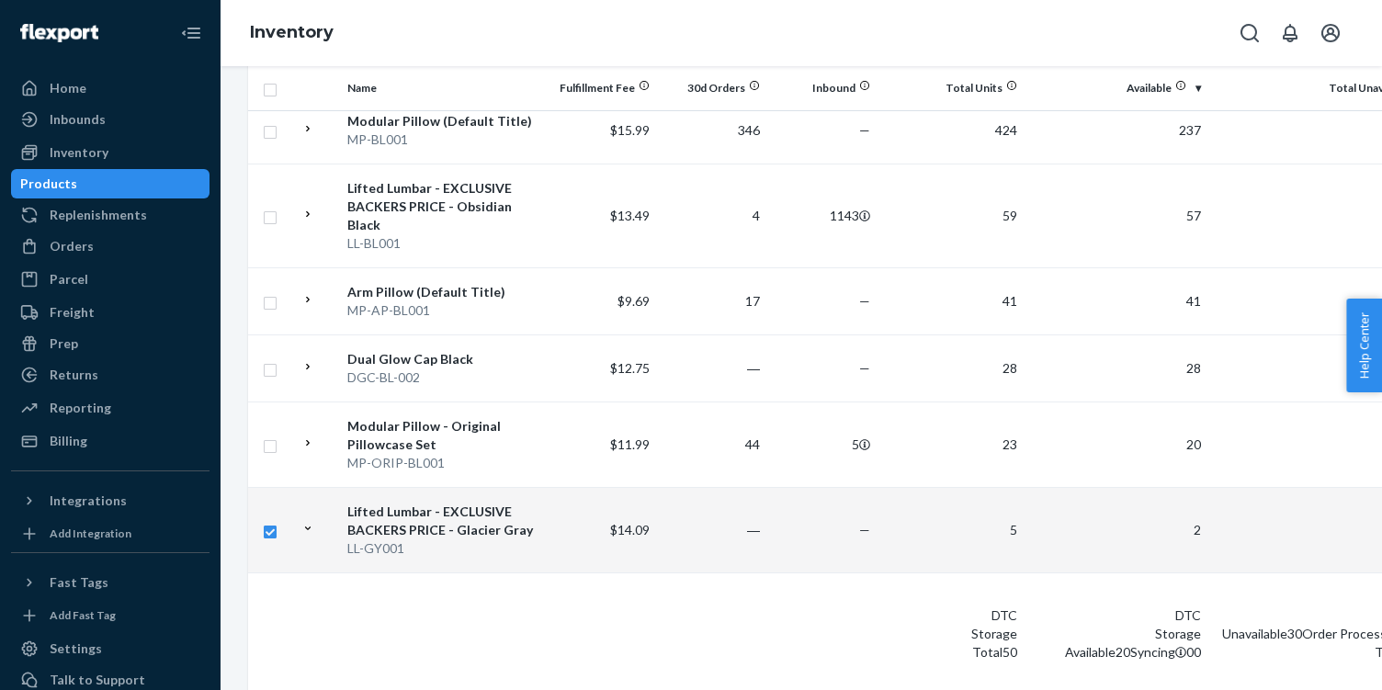
click at [309, 525] on icon at bounding box center [307, 528] width 13 height 13
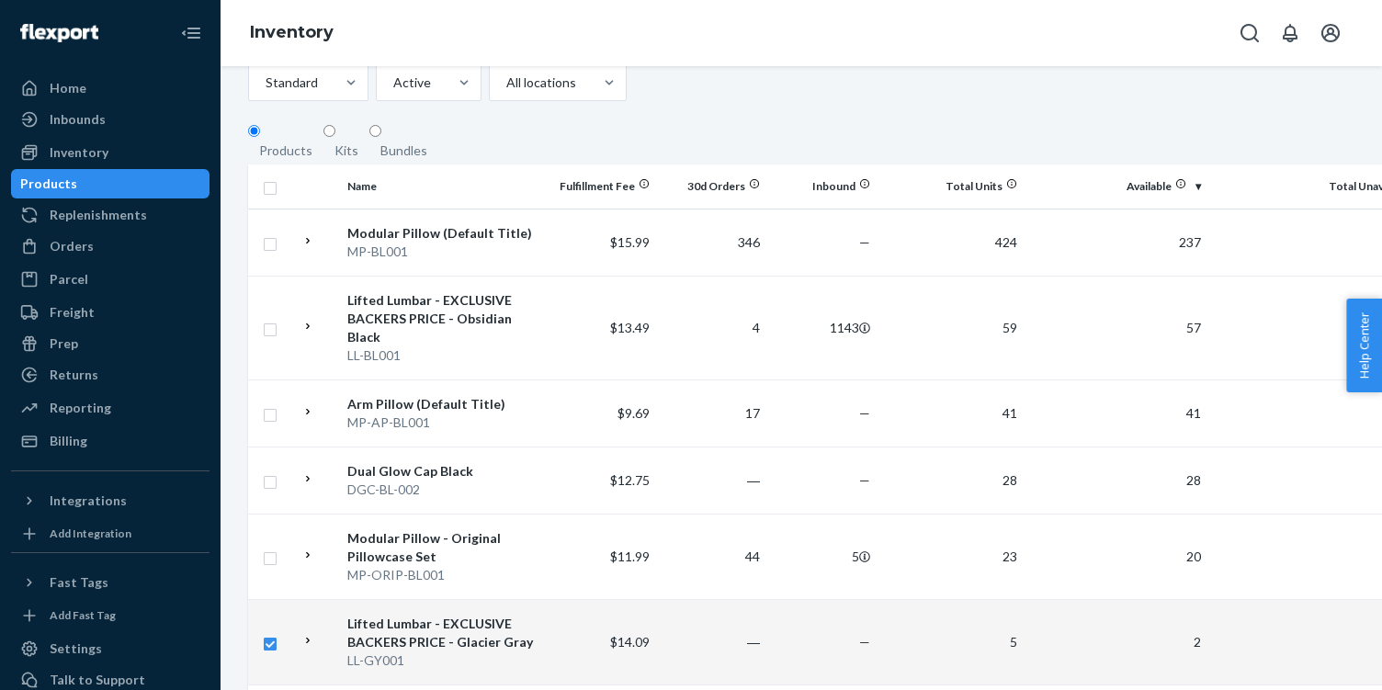
scroll to position [0, 0]
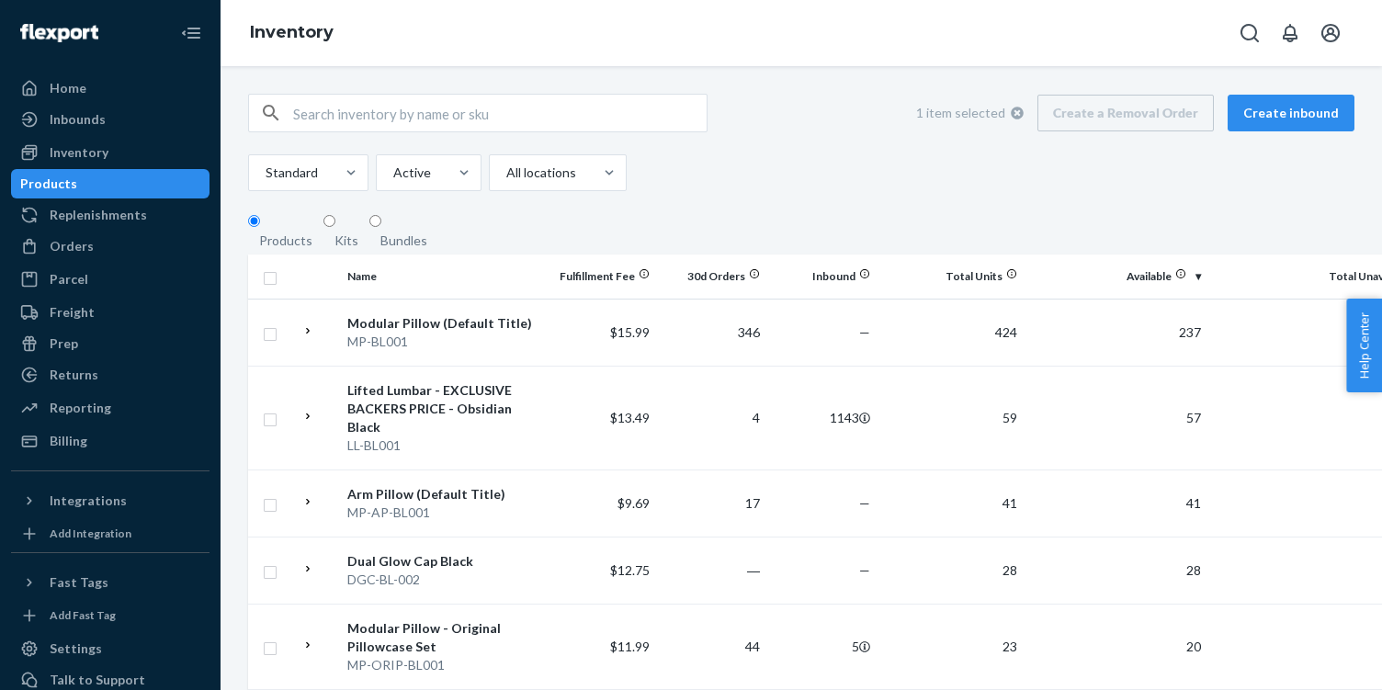
click at [1090, 108] on div "1 item selected Create a Removal Order Create inbound" at bounding box center [1128, 113] width 452 height 37
click at [1104, 119] on div "1 item selected Create a Removal Order Create inbound" at bounding box center [1128, 113] width 452 height 37
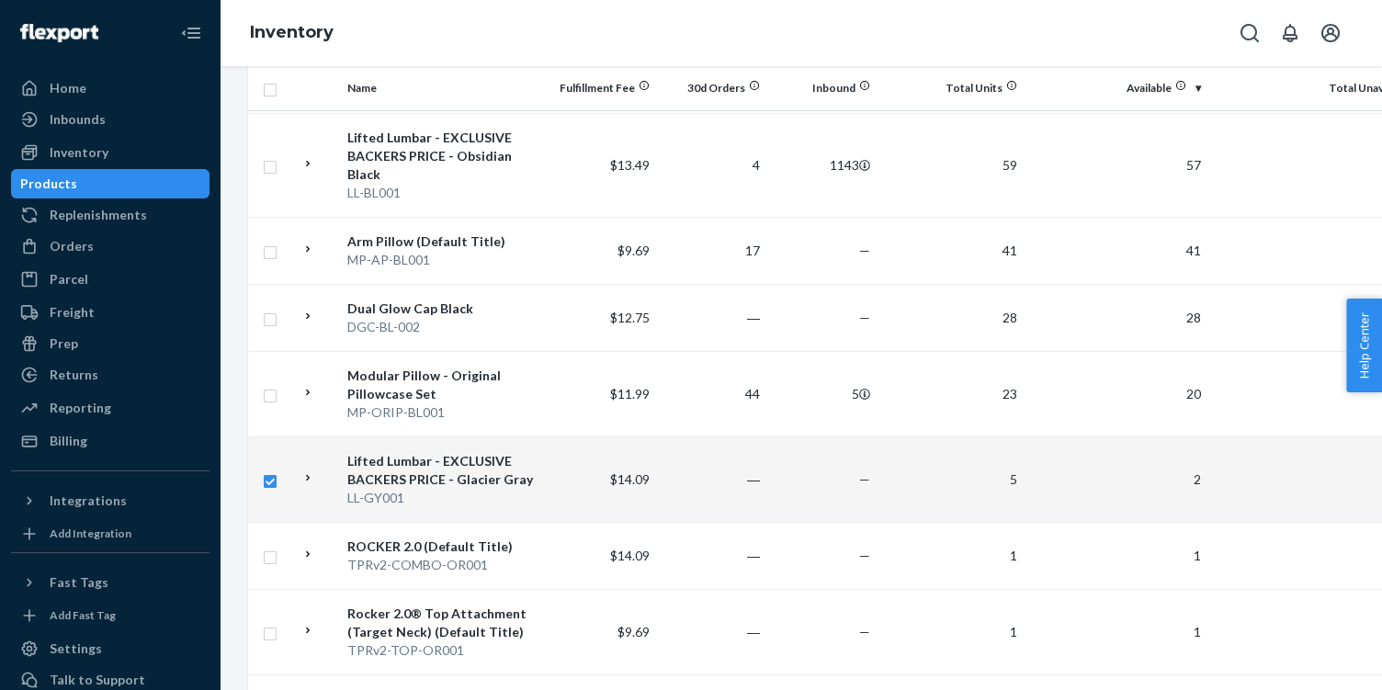
scroll to position [273, 0]
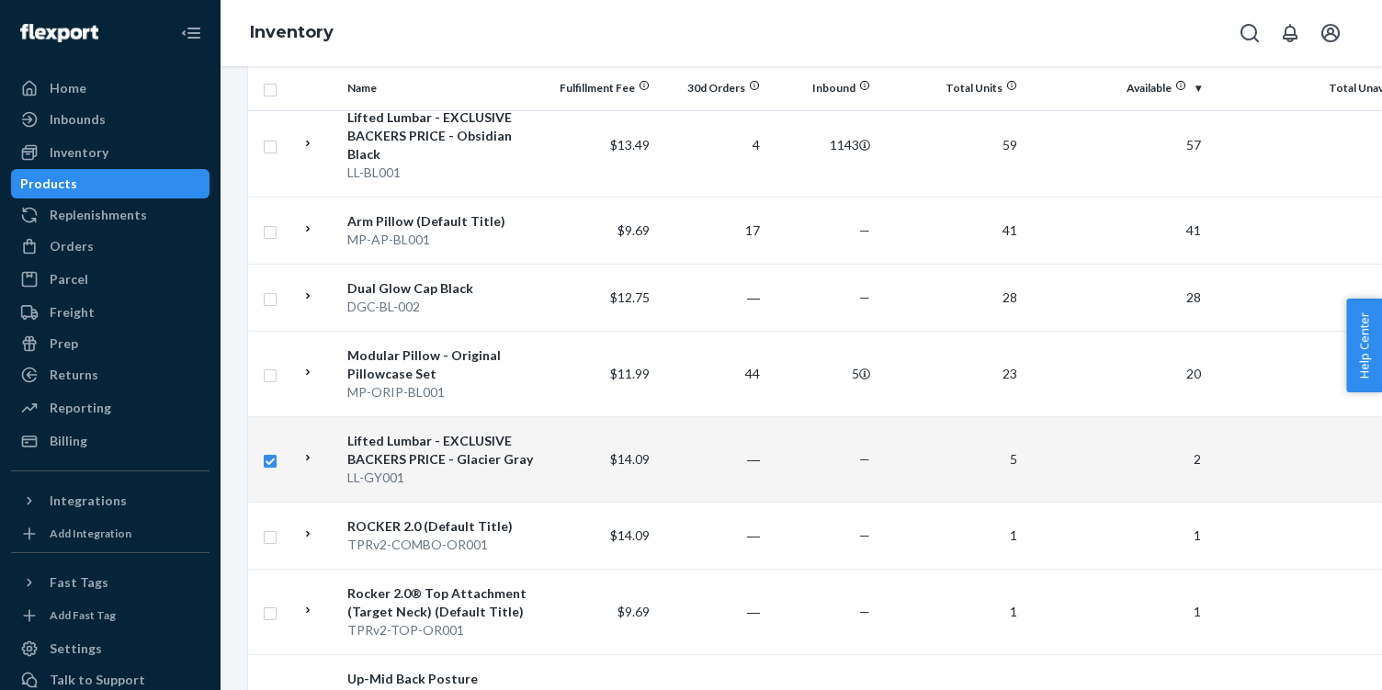
click at [266, 461] on input "checkbox" at bounding box center [270, 458] width 15 height 19
checkbox input "false"
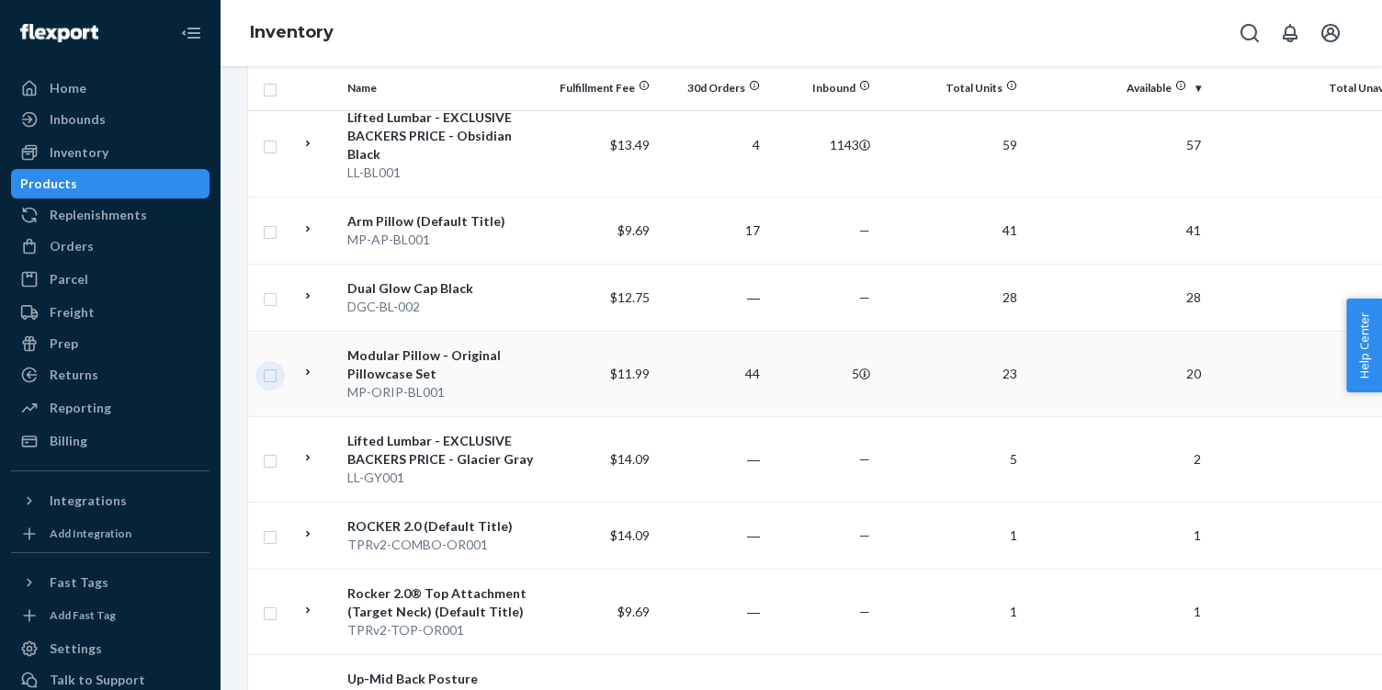
click at [268, 370] on input "checkbox" at bounding box center [270, 373] width 15 height 19
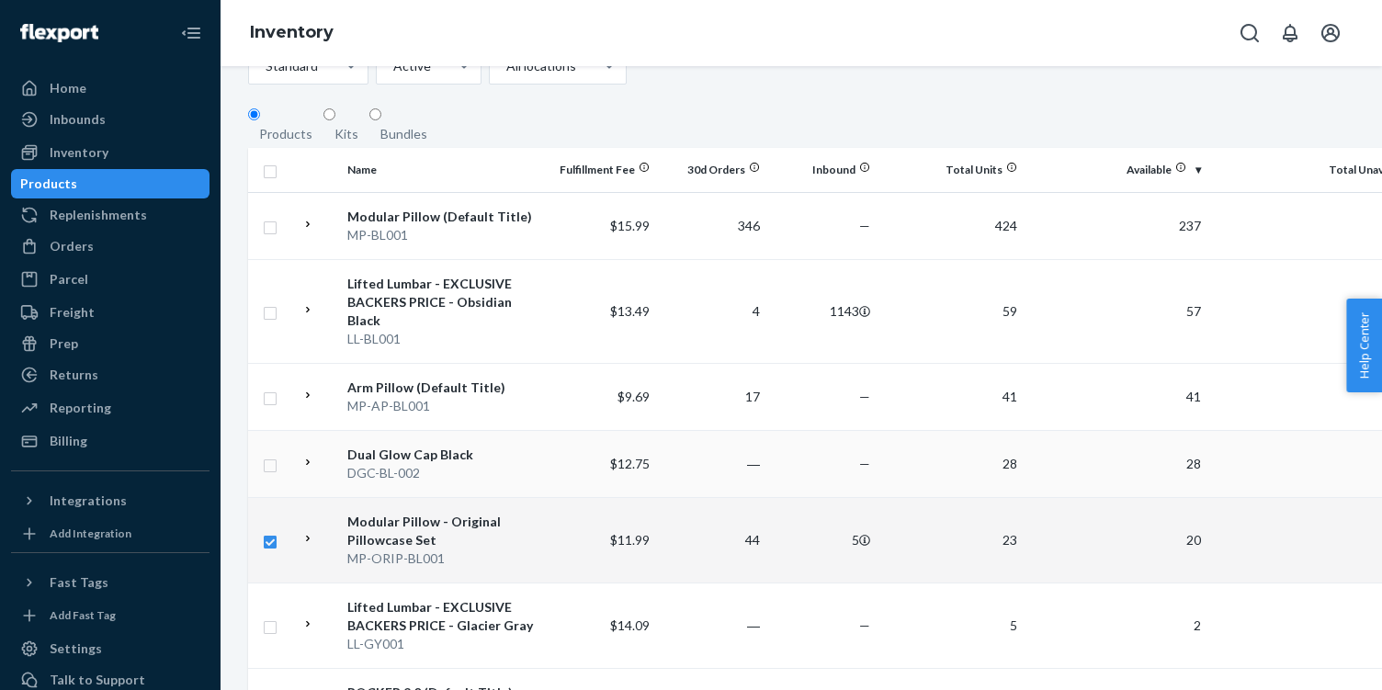
scroll to position [137, 0]
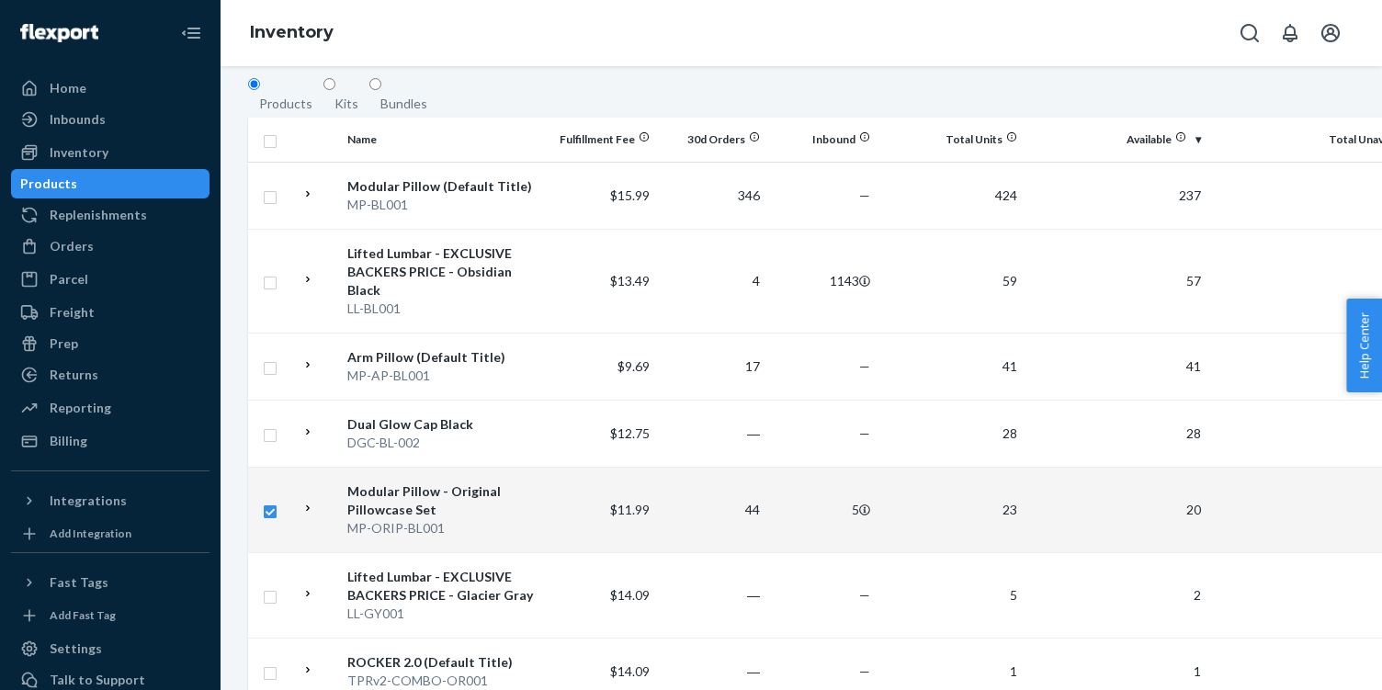
click at [277, 505] on input "checkbox" at bounding box center [270, 509] width 15 height 19
checkbox input "false"
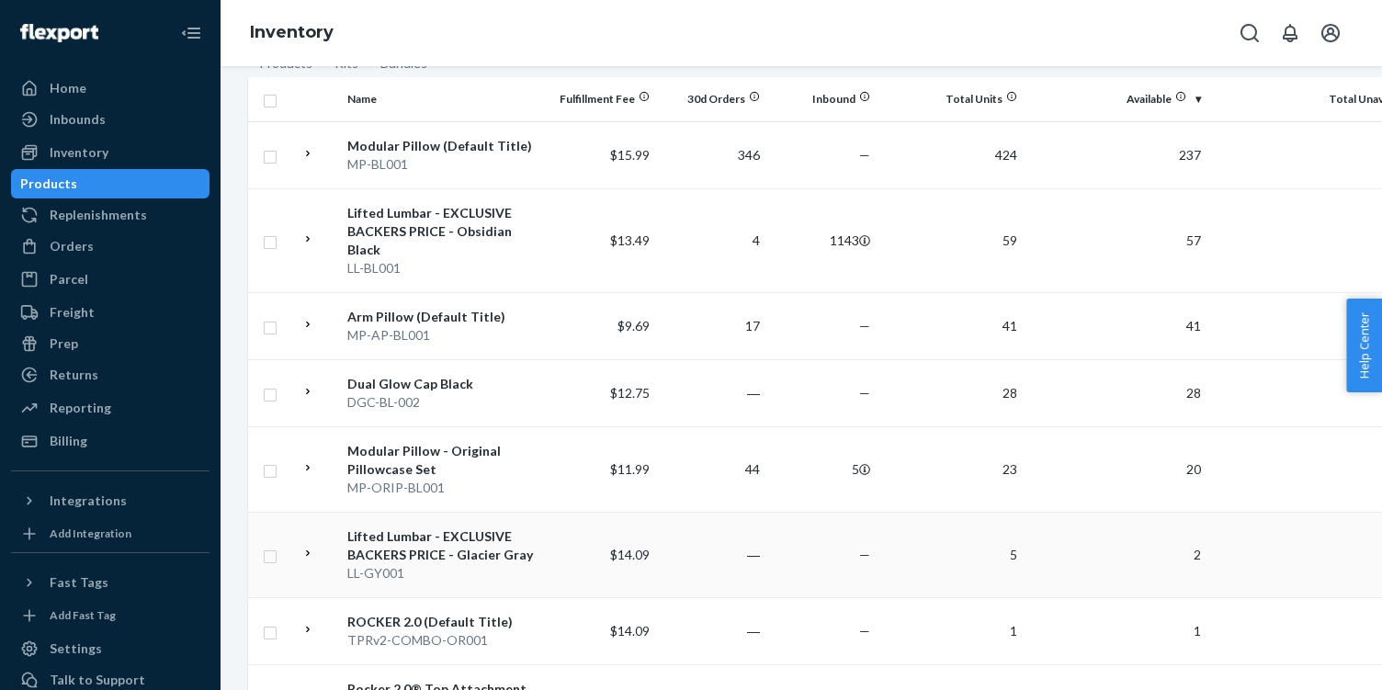
scroll to position [0, 0]
click at [267, 393] on input "checkbox" at bounding box center [270, 392] width 15 height 19
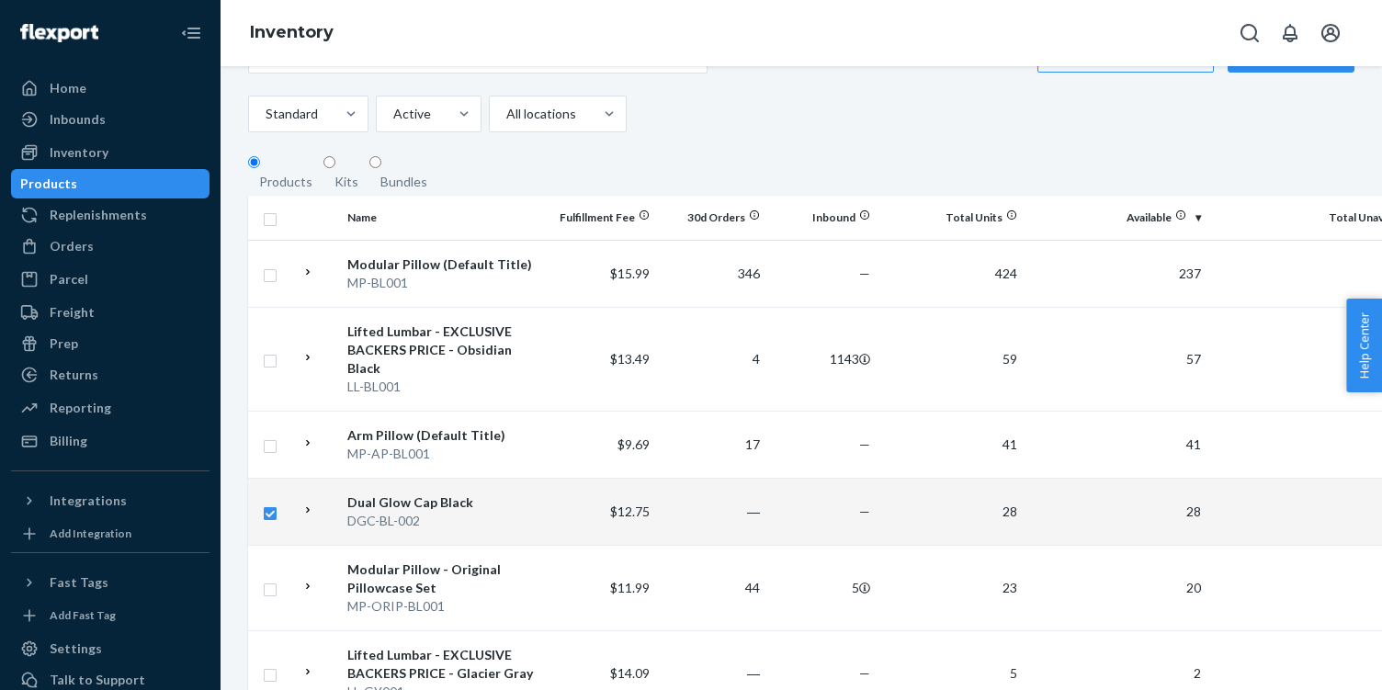
scroll to position [68, 0]
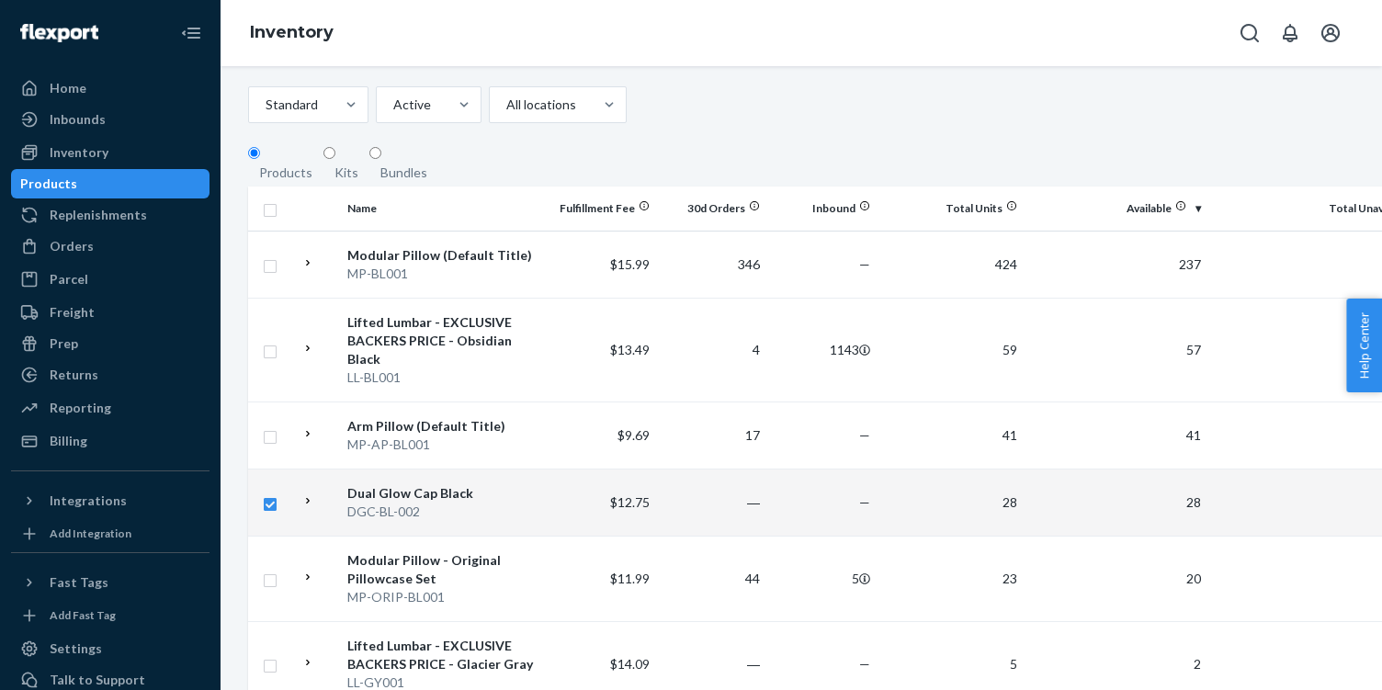
click at [265, 497] on input "checkbox" at bounding box center [270, 501] width 15 height 19
checkbox input "false"
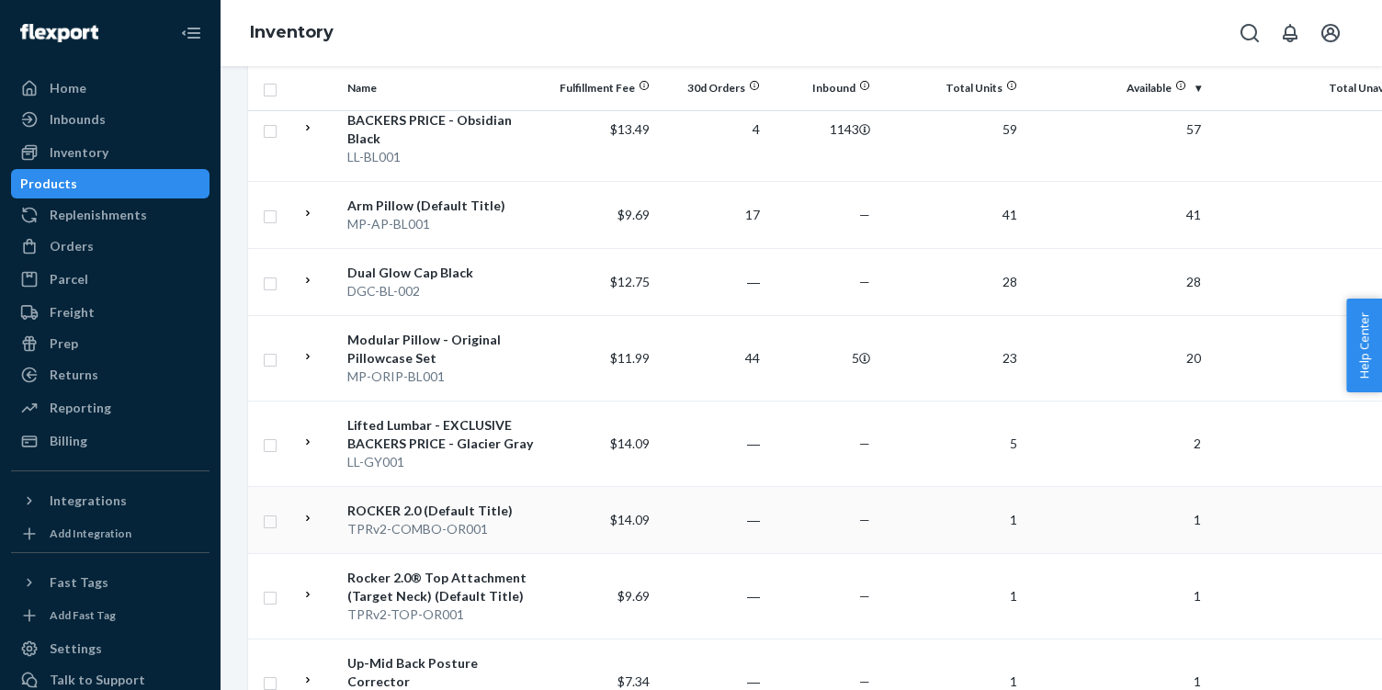
scroll to position [451, 0]
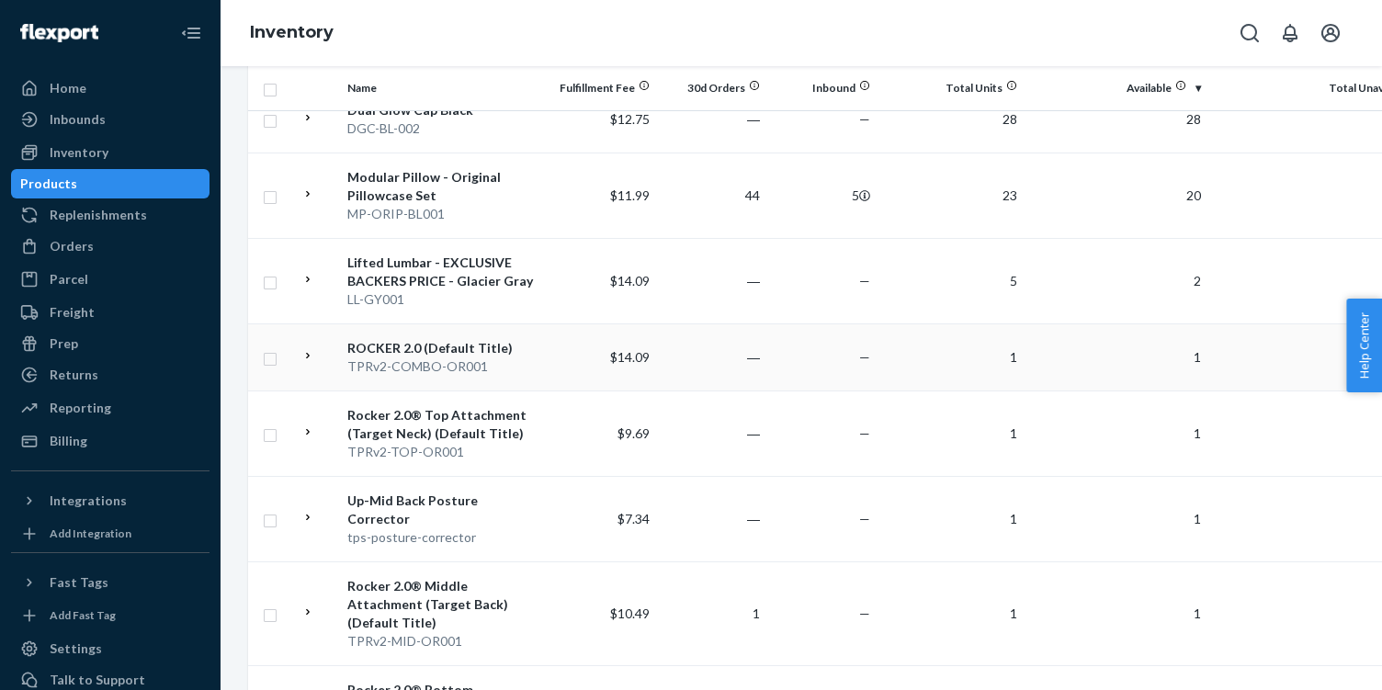
click at [266, 362] on input "checkbox" at bounding box center [270, 356] width 15 height 19
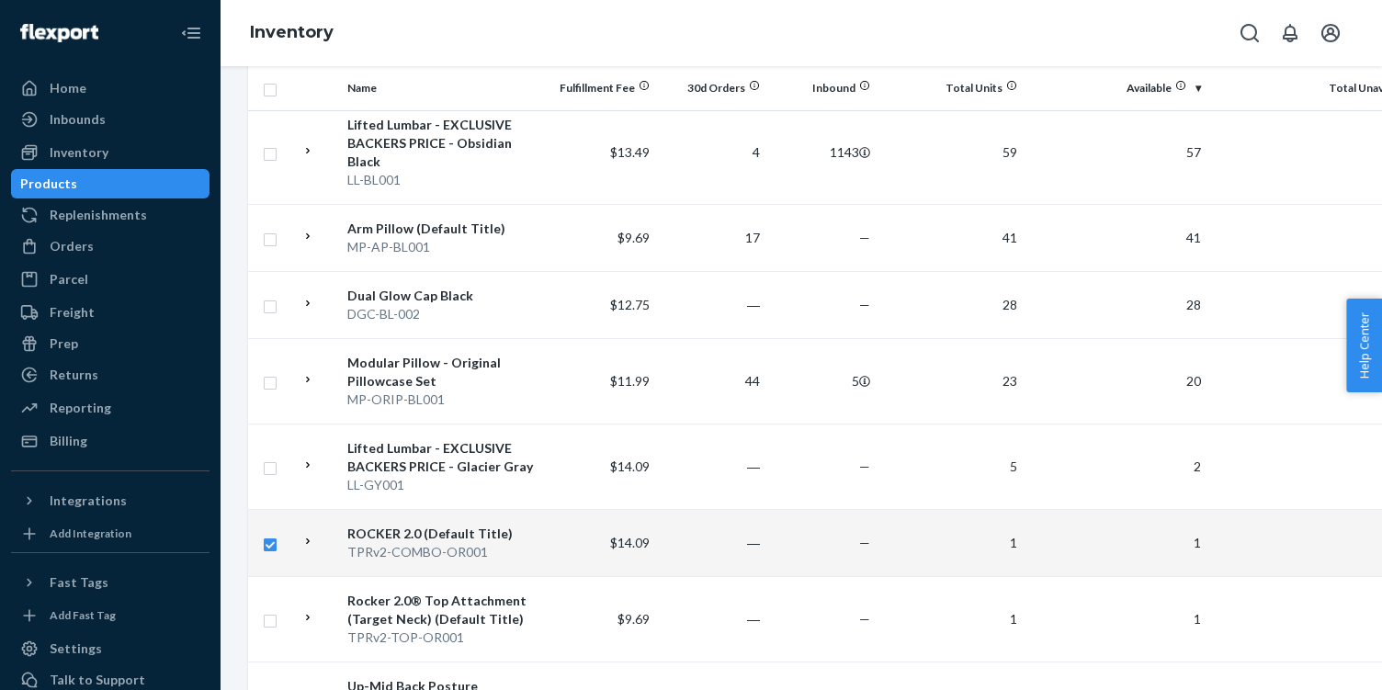
scroll to position [0, 0]
checkbox input "true"
click at [105, 249] on div "Orders" at bounding box center [110, 246] width 195 height 26
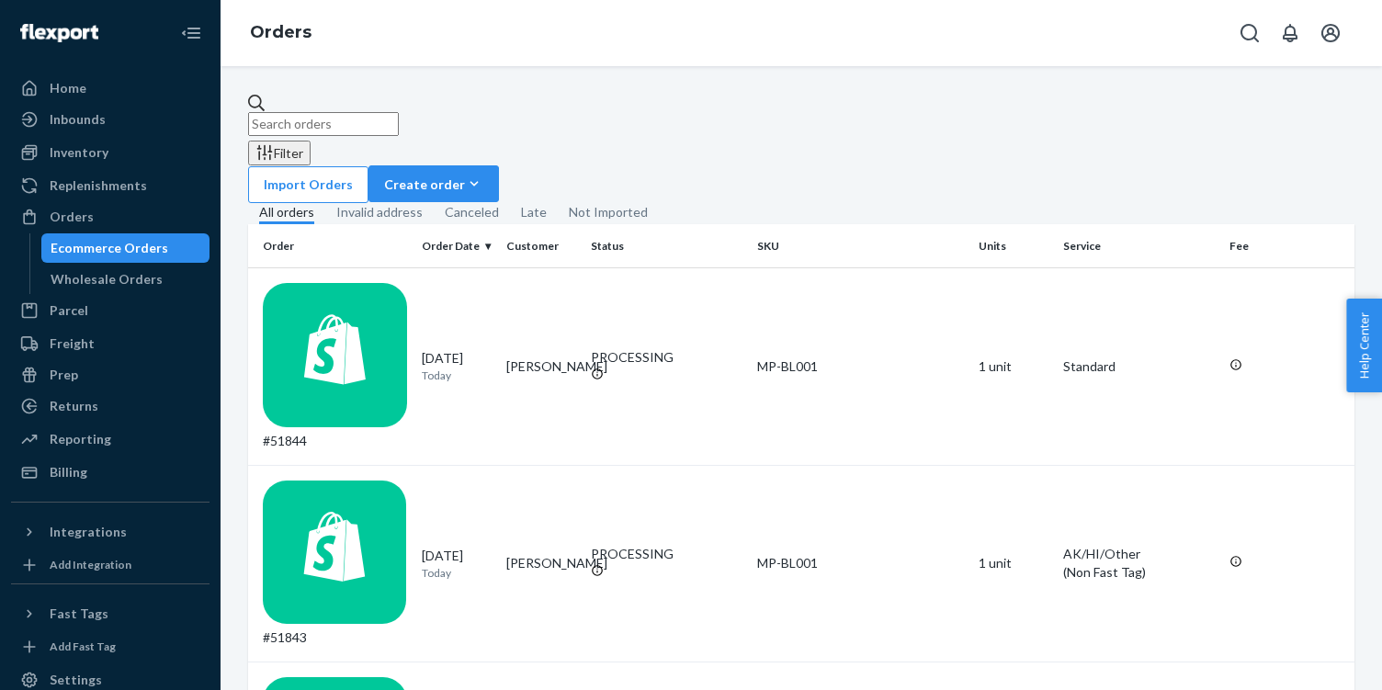
click at [363, 116] on input "text" at bounding box center [323, 124] width 151 height 24
paste input "Diamond Bell"
type input "Diamond Bell"
click at [442, 465] on td "[DATE] [DATE]" at bounding box center [456, 564] width 85 height 198
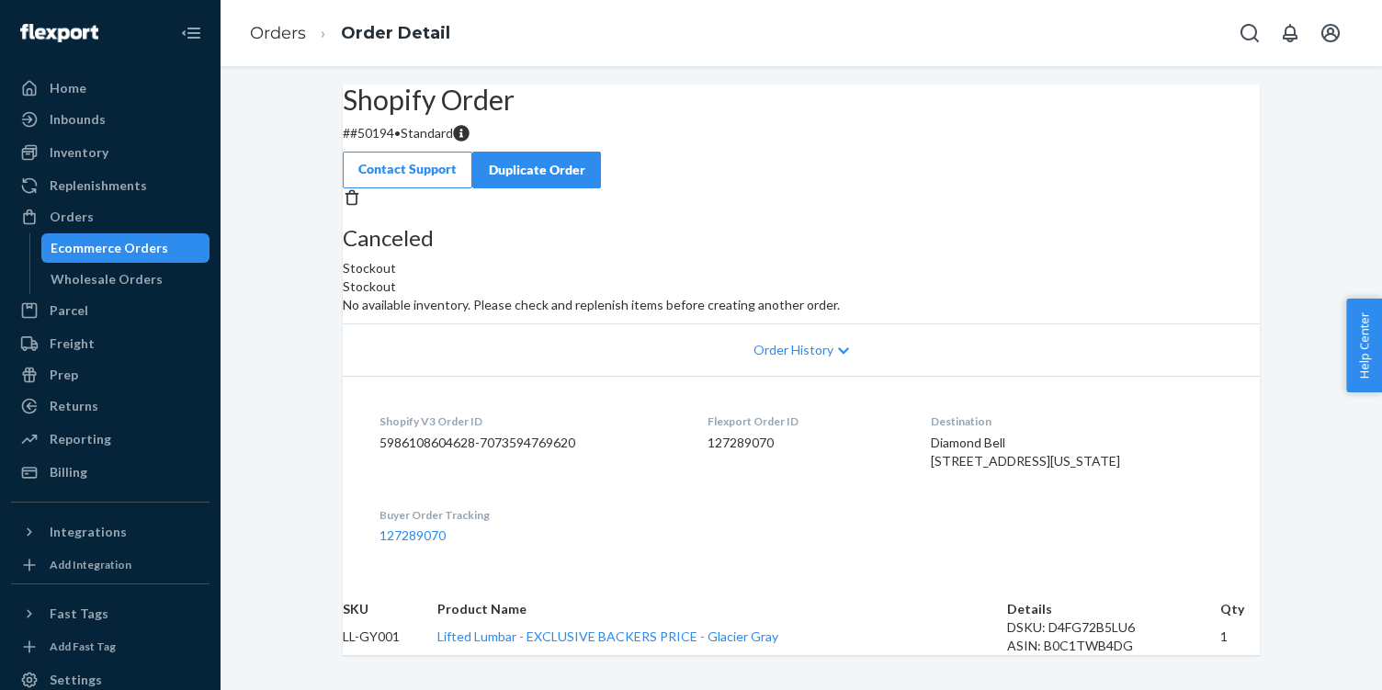
scroll to position [6, 0]
click at [130, 131] on div "Inbounds" at bounding box center [110, 120] width 195 height 26
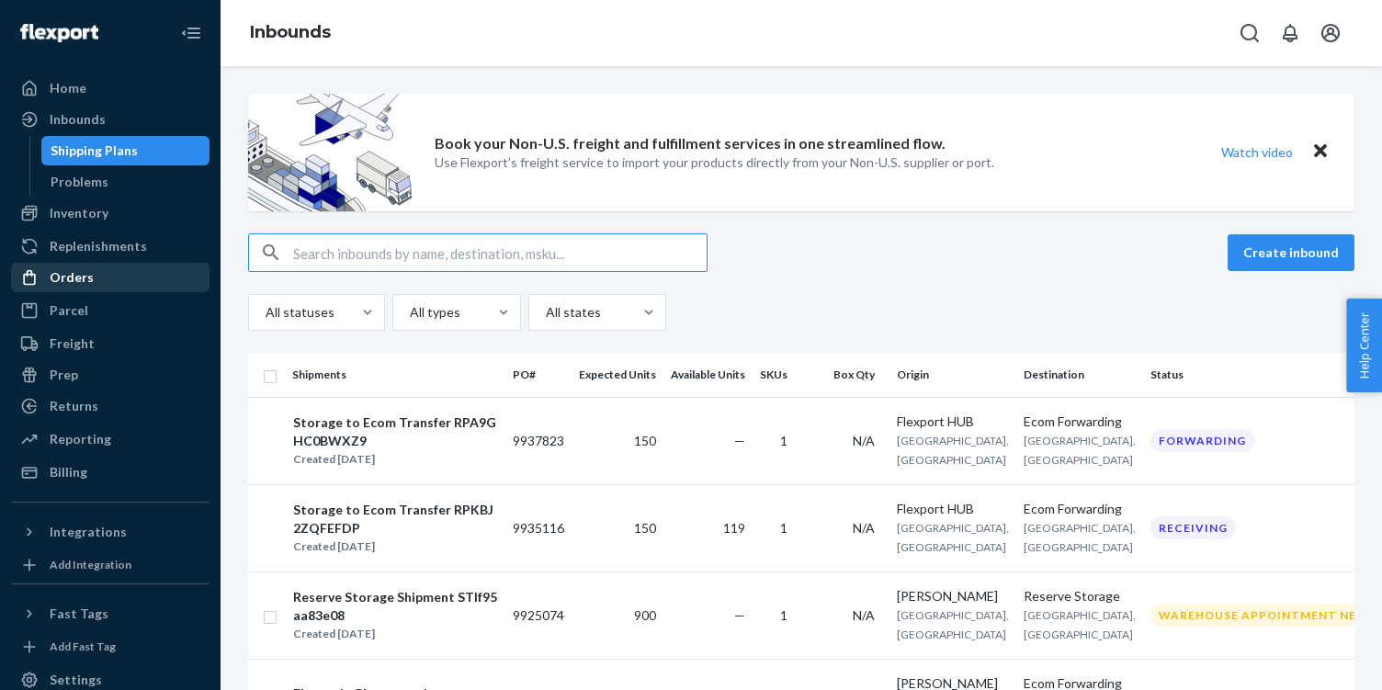
click at [130, 283] on div "Orders" at bounding box center [110, 278] width 195 height 26
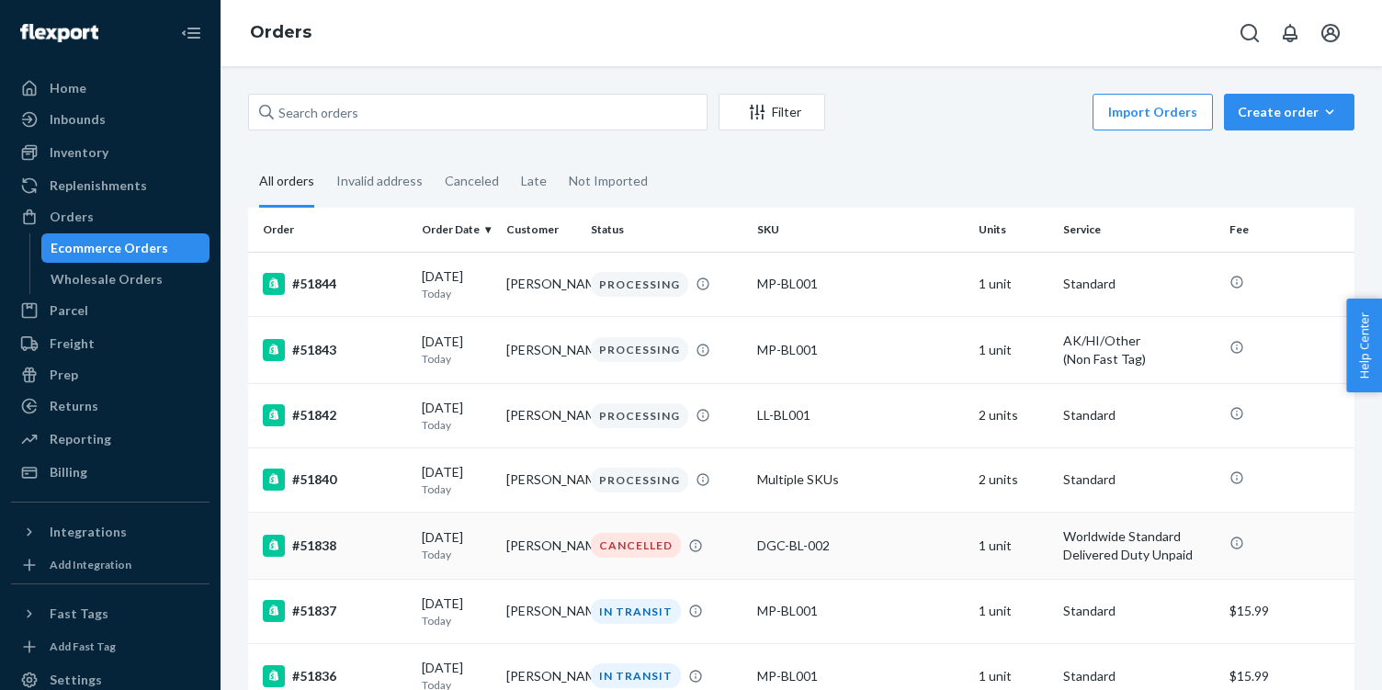
click at [714, 551] on div "CANCELLED" at bounding box center [666, 545] width 159 height 25
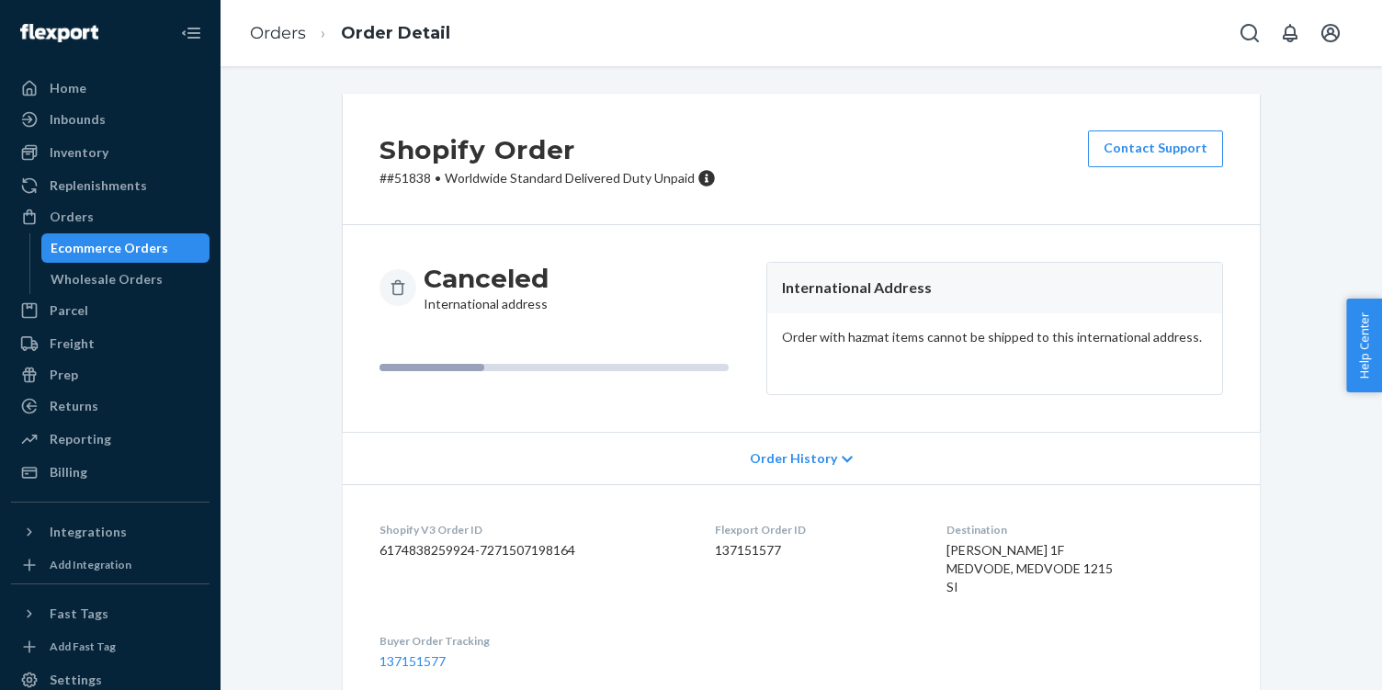
scroll to position [21, 0]
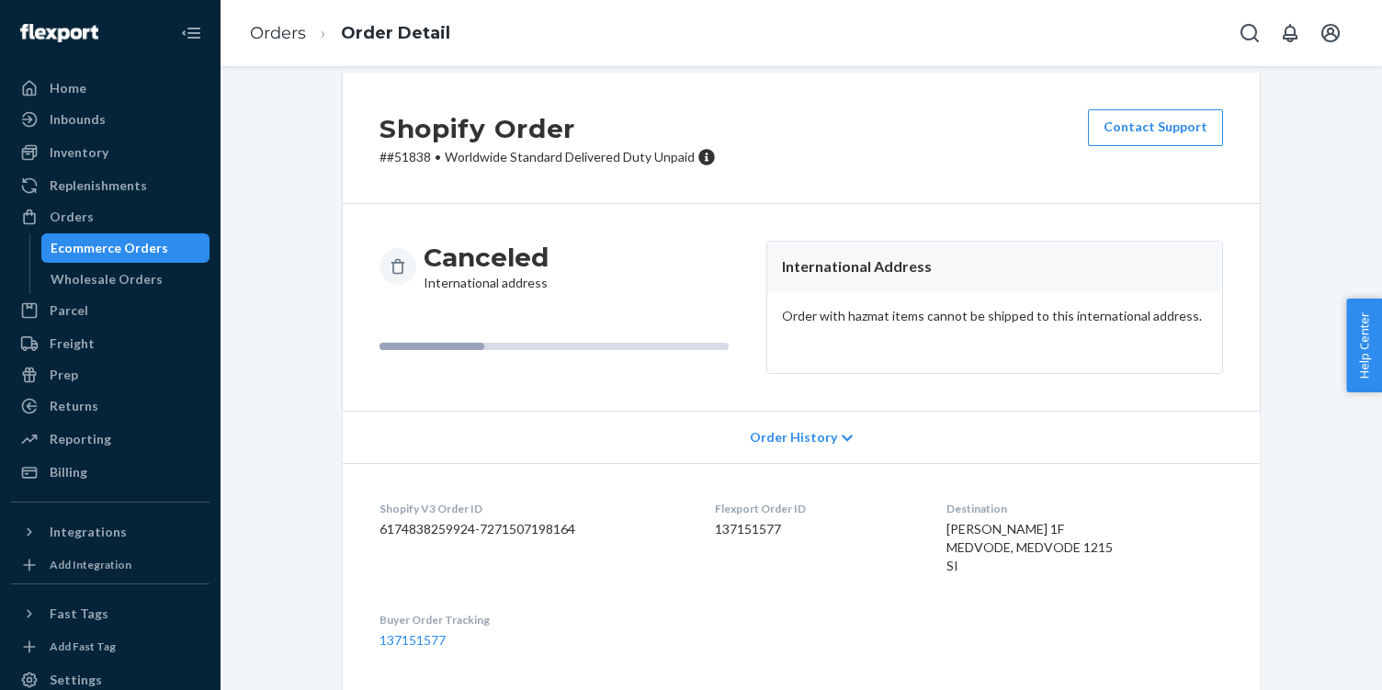
click at [820, 439] on span "Order History" at bounding box center [793, 437] width 87 height 18
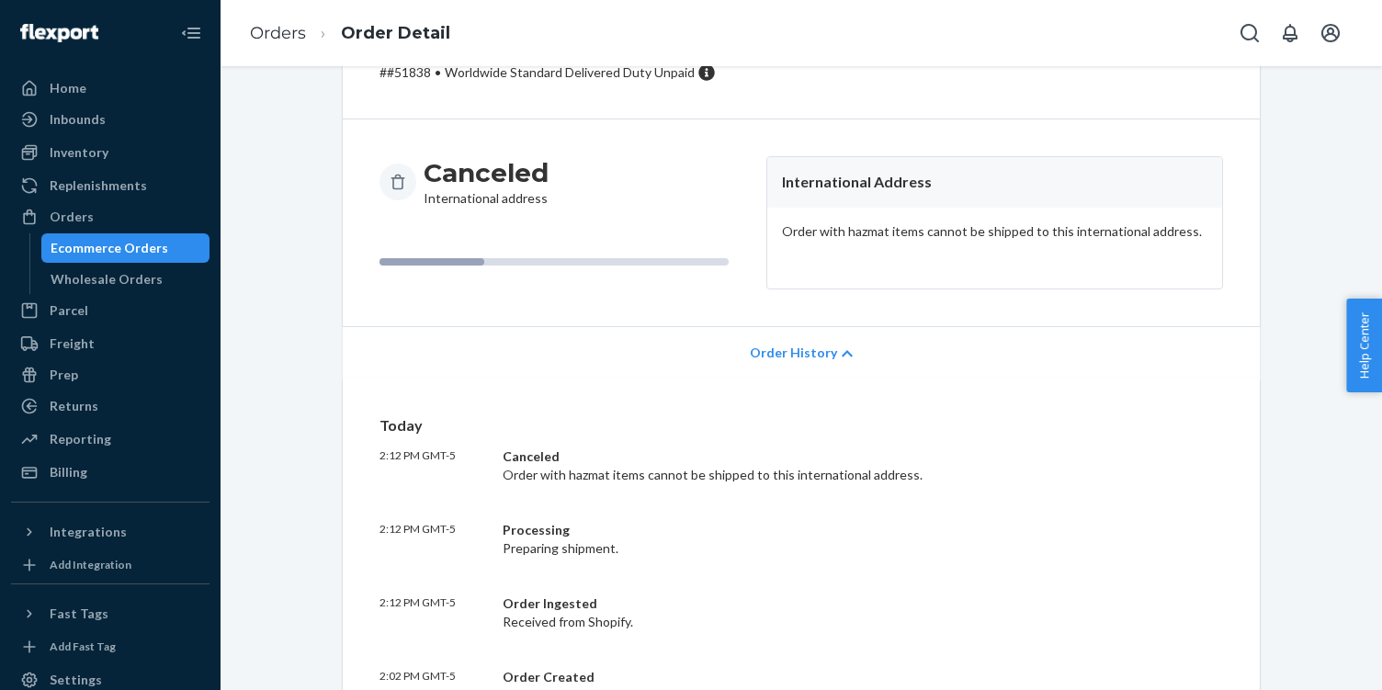
scroll to position [187, 0]
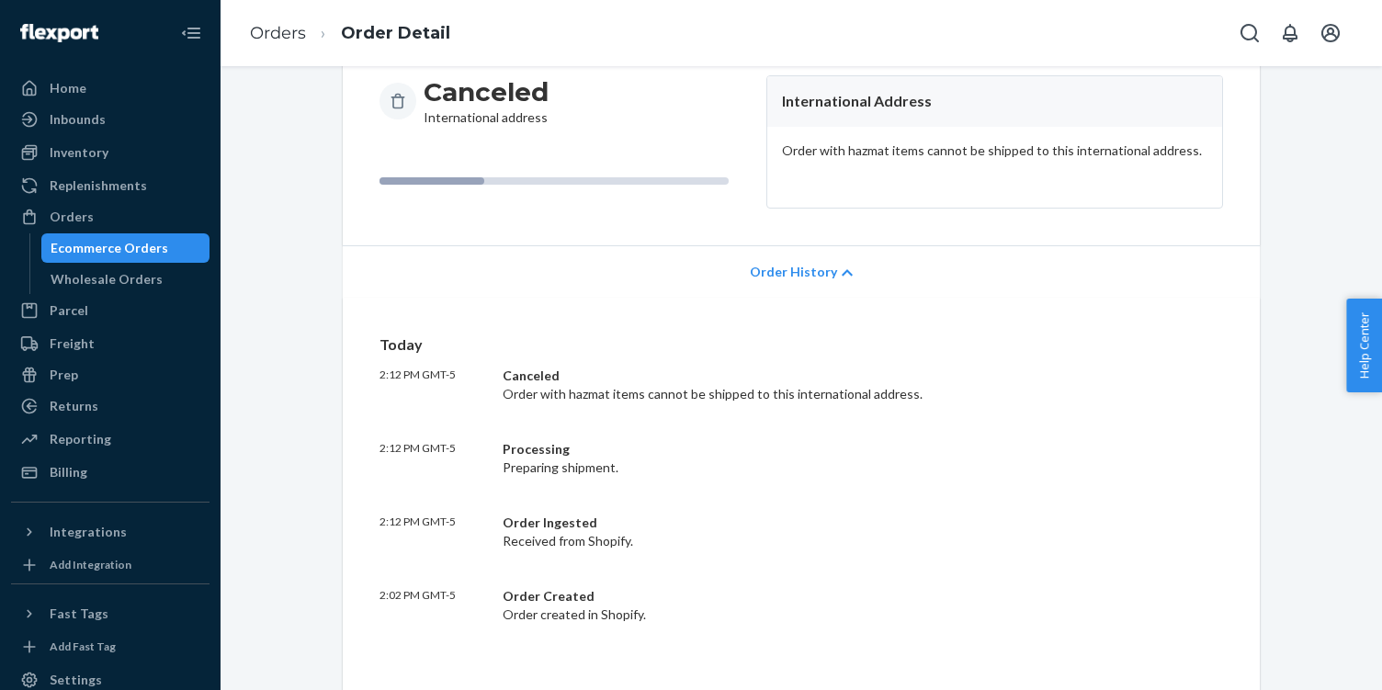
click at [821, 272] on span "Order History" at bounding box center [793, 272] width 87 height 18
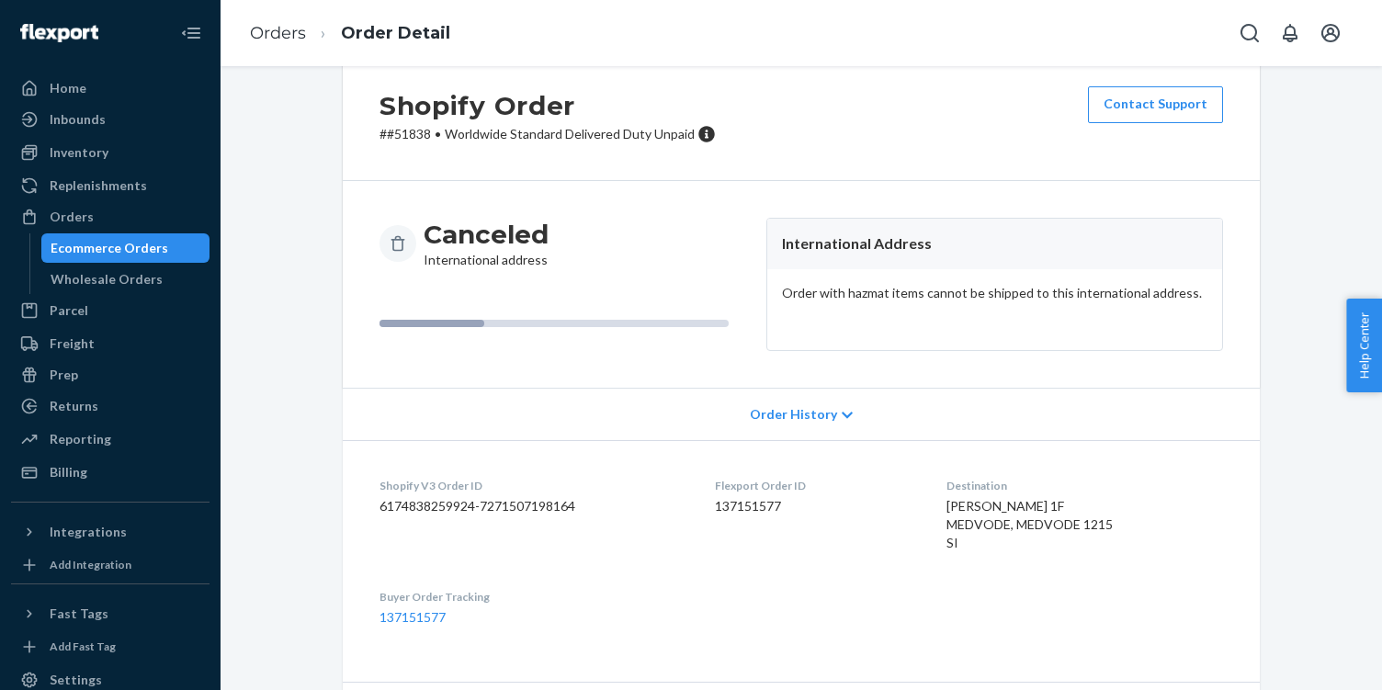
scroll to position [28, 0]
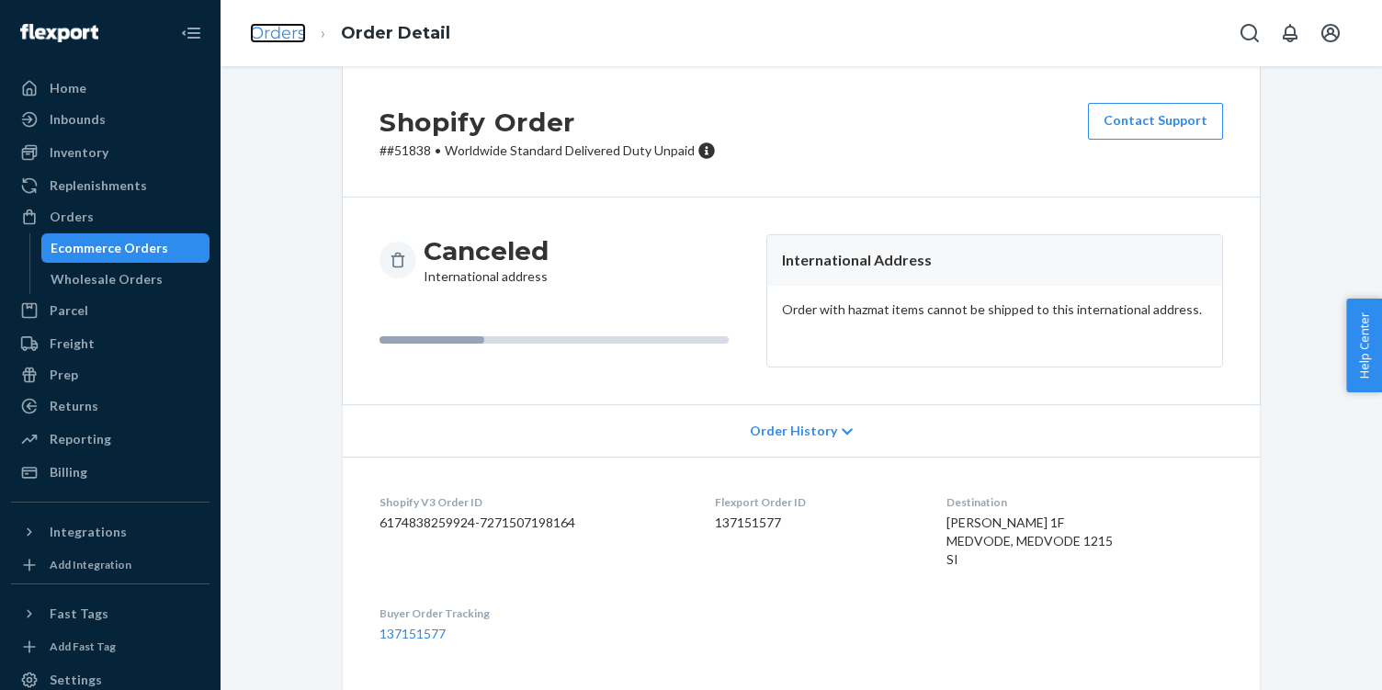
click at [265, 28] on link "Orders" at bounding box center [278, 33] width 56 height 20
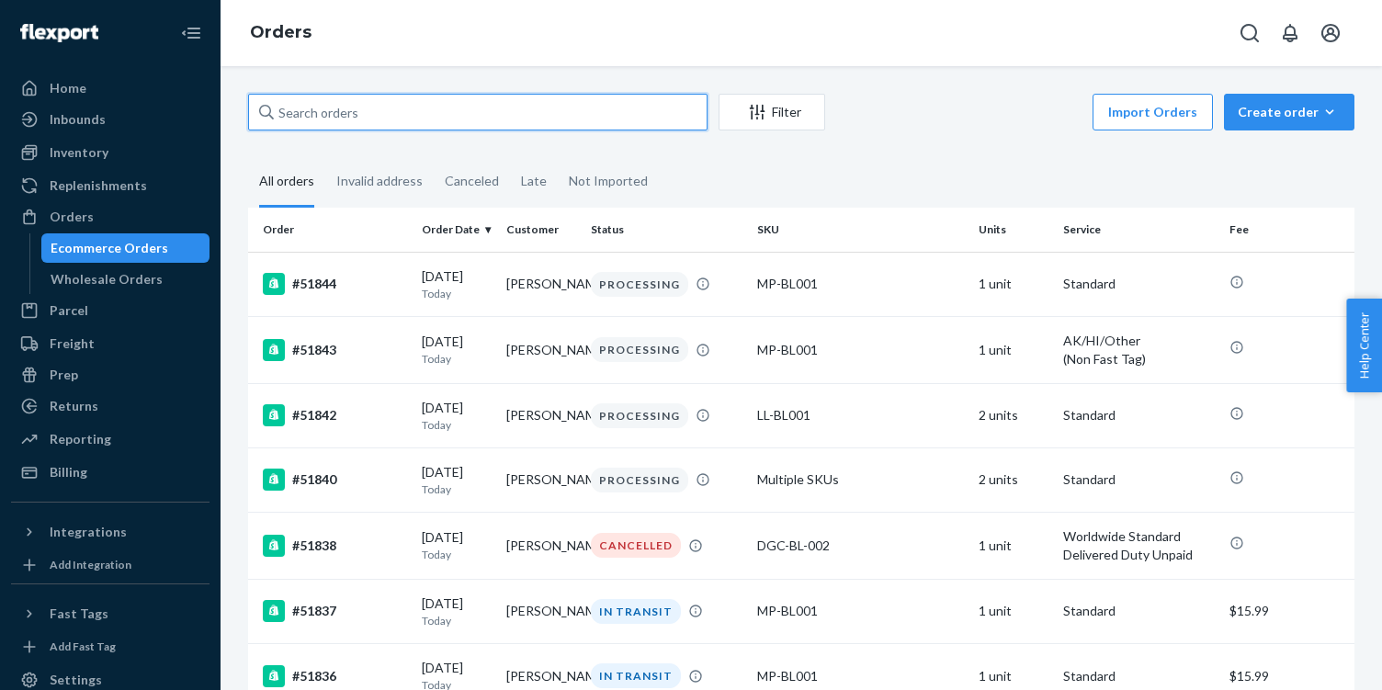
click at [475, 96] on input "text" at bounding box center [477, 112] width 459 height 37
paste input "Thomas Milazzo"
type input "Thomas Milazzo"
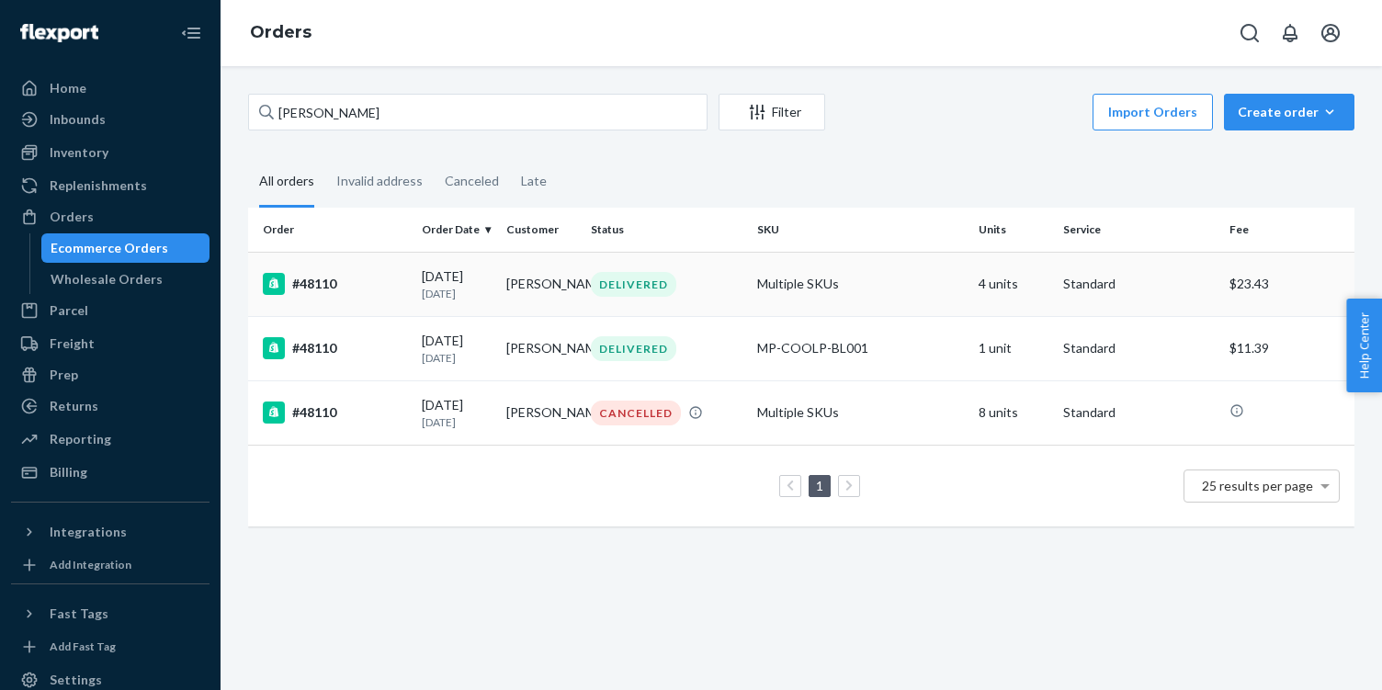
click at [1012, 291] on td "4 units" at bounding box center [1013, 284] width 85 height 64
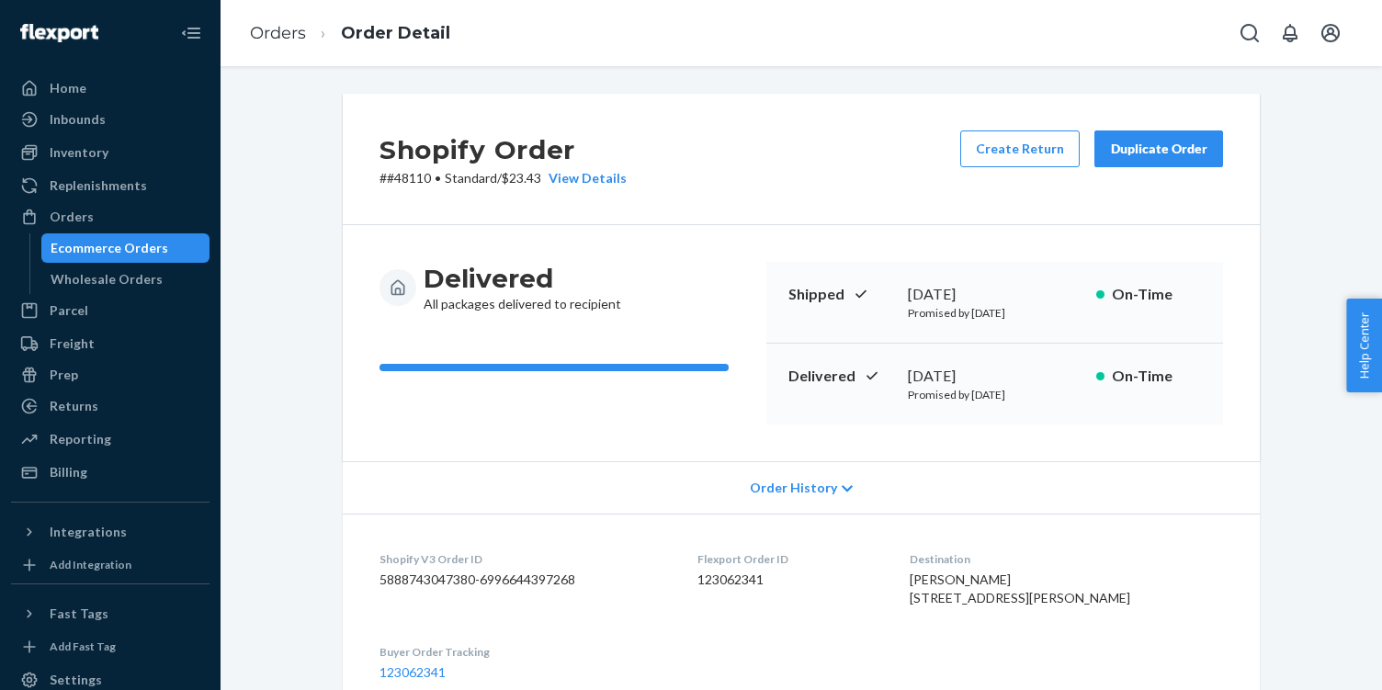
click at [301, 17] on ol "Orders Order Detail" at bounding box center [350, 33] width 230 height 54
click at [300, 22] on li "Orders" at bounding box center [278, 34] width 56 height 24
click at [298, 23] on link "Orders" at bounding box center [278, 33] width 56 height 20
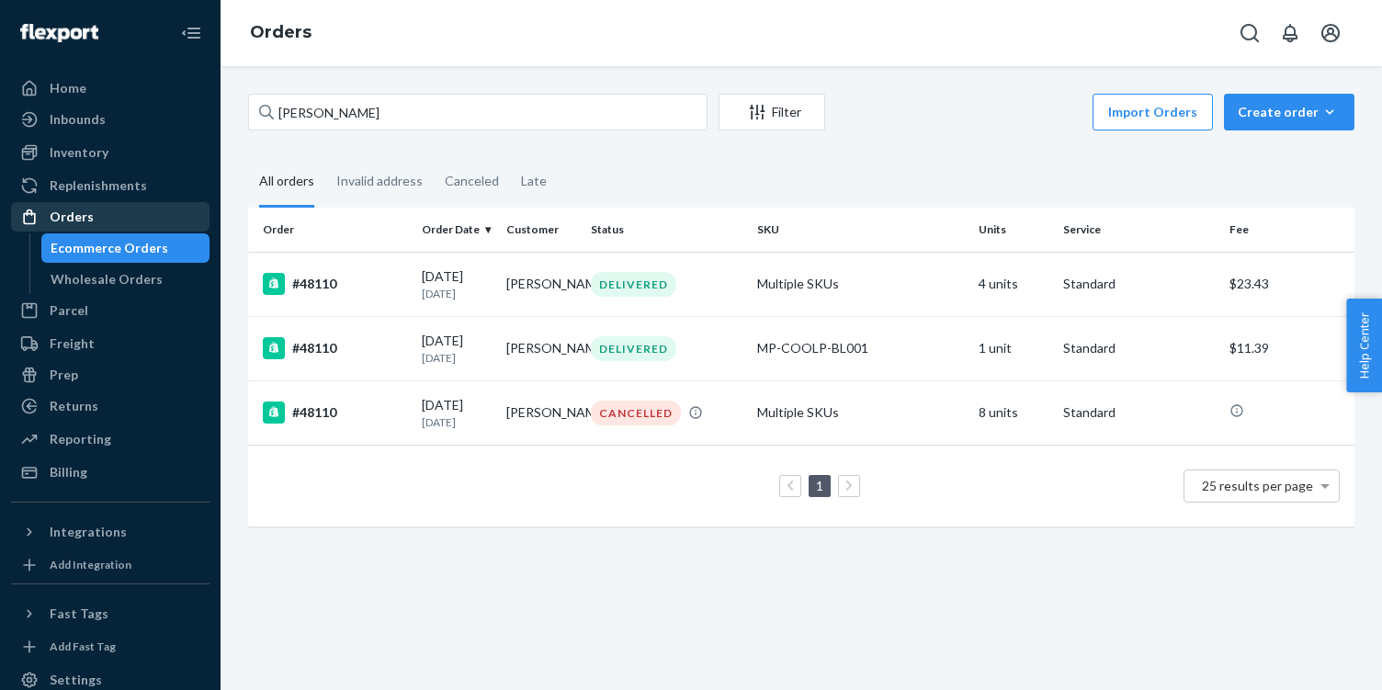
click at [150, 224] on div "Orders" at bounding box center [110, 217] width 195 height 26
click at [132, 213] on div "Orders" at bounding box center [110, 217] width 195 height 26
click at [106, 207] on div "Orders" at bounding box center [110, 217] width 195 height 26
click at [111, 208] on div "Orders" at bounding box center [110, 217] width 195 height 26
click at [149, 225] on div "Orders" at bounding box center [110, 217] width 195 height 26
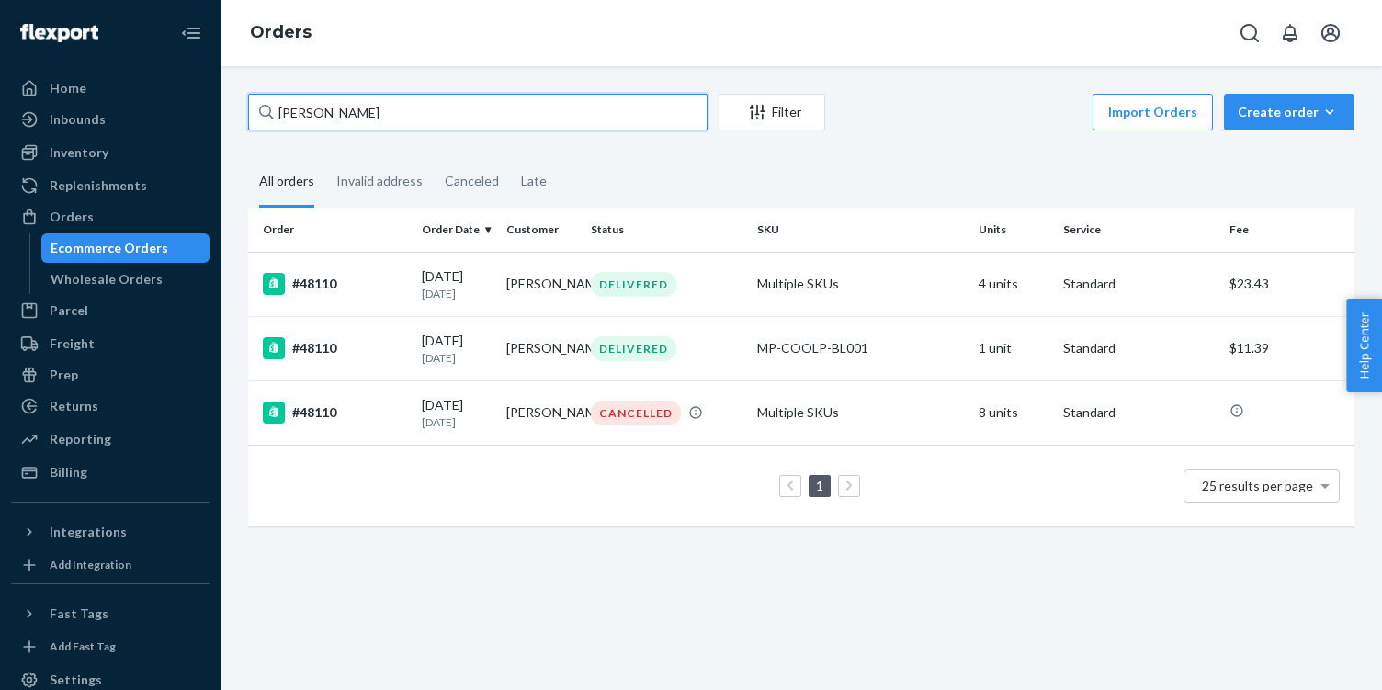
click at [621, 117] on input "Thomas Milazzo" at bounding box center [477, 112] width 459 height 37
type input "="
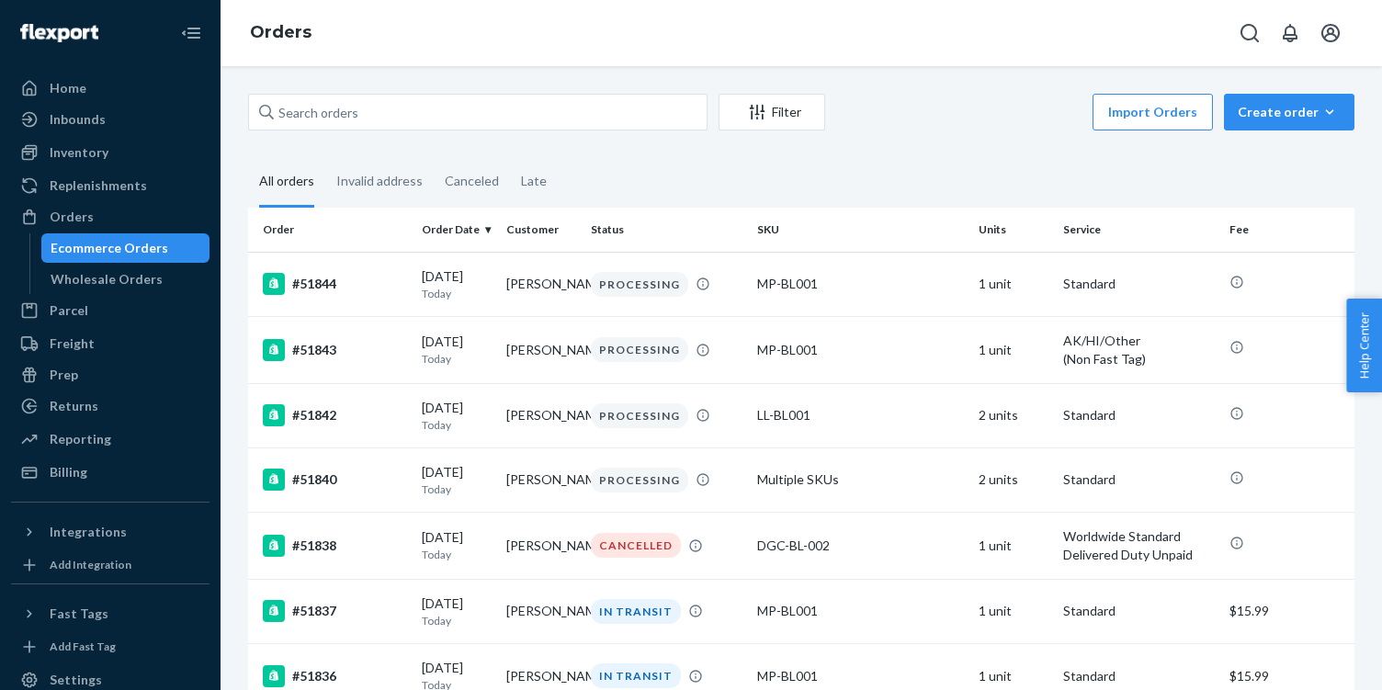
click at [925, 58] on div "Orders" at bounding box center [801, 33] width 1161 height 66
